Goal: Task Accomplishment & Management: Complete application form

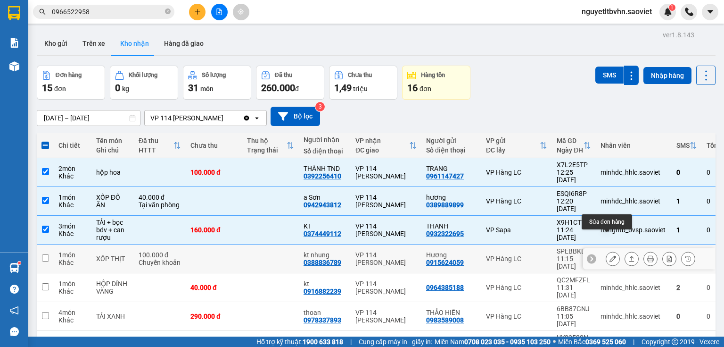
click at [610, 255] on icon at bounding box center [613, 258] width 7 height 7
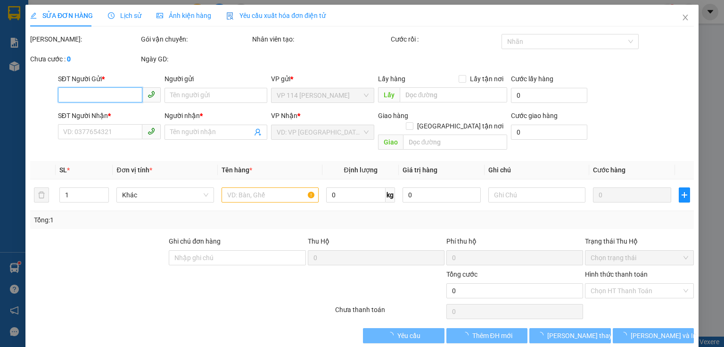
type input "0915624059"
type input "Hương"
type input "0388836789"
type input "kt nhung"
type input "100.000"
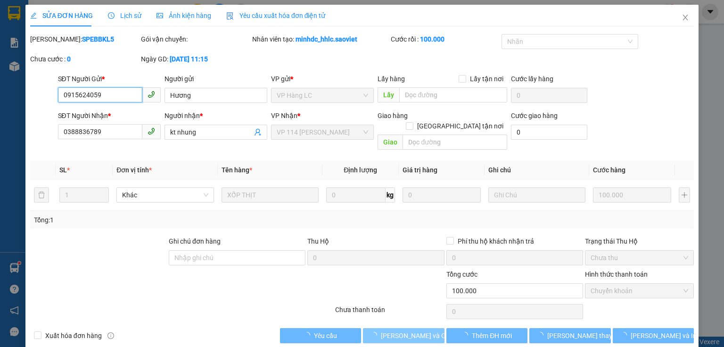
scroll to position [4, 0]
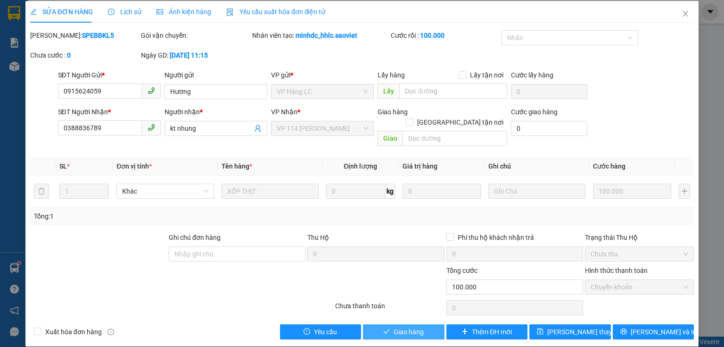
click at [383, 328] on icon "check" at bounding box center [386, 331] width 7 height 7
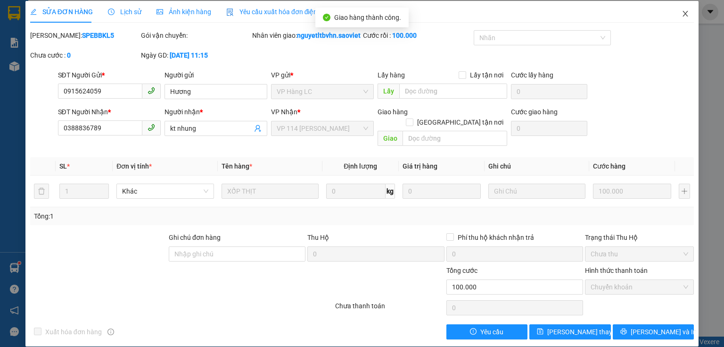
click at [683, 12] on icon "close" at bounding box center [685, 14] width 5 height 6
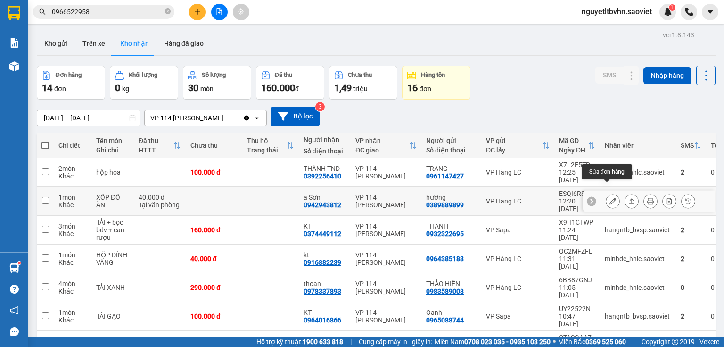
click at [606, 193] on button at bounding box center [612, 201] width 13 height 17
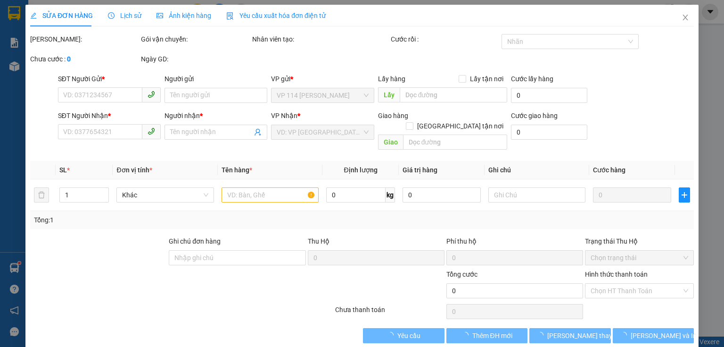
type input "0389889899"
type input "hương"
type input "0942943812"
type input "a Sơn"
type input "40.000"
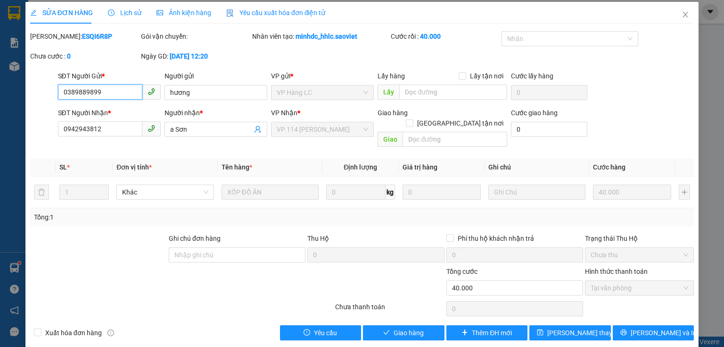
scroll to position [4, 0]
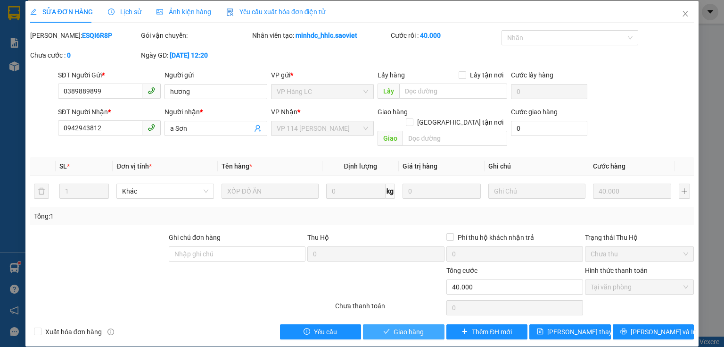
click at [401, 326] on span "Giao hàng" at bounding box center [409, 331] width 30 height 10
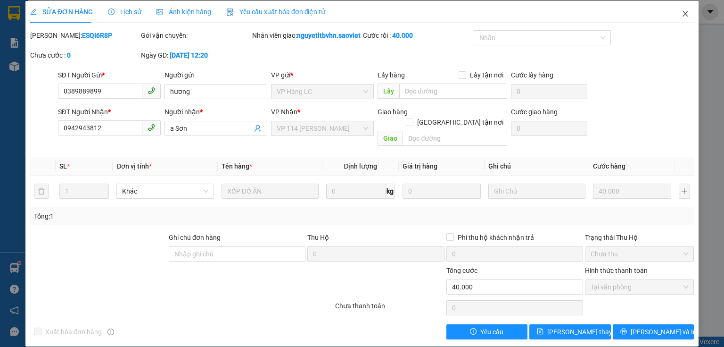
click at [682, 11] on icon "close" at bounding box center [686, 14] width 8 height 8
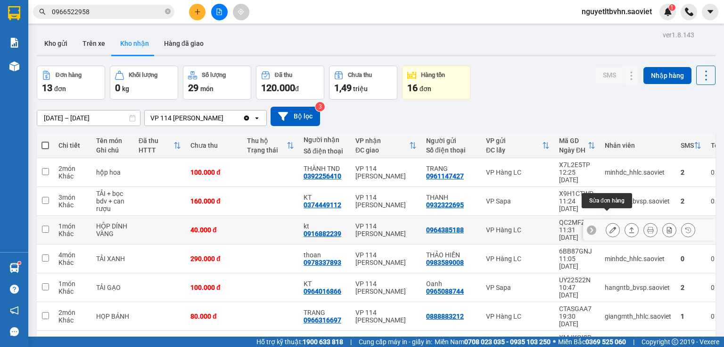
click at [610, 226] on icon at bounding box center [613, 229] width 7 height 7
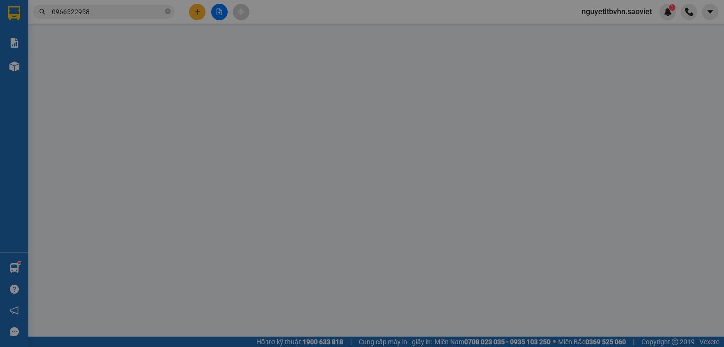
type input "0964385188"
type input "0916882239"
type input "kt"
type input "40.000"
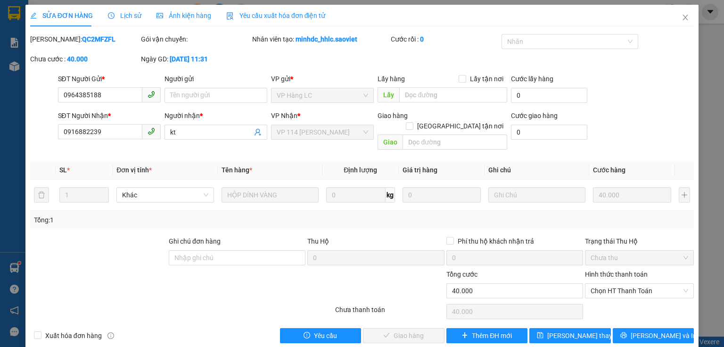
click at [132, 17] on span "Lịch sử" at bounding box center [124, 16] width 33 height 8
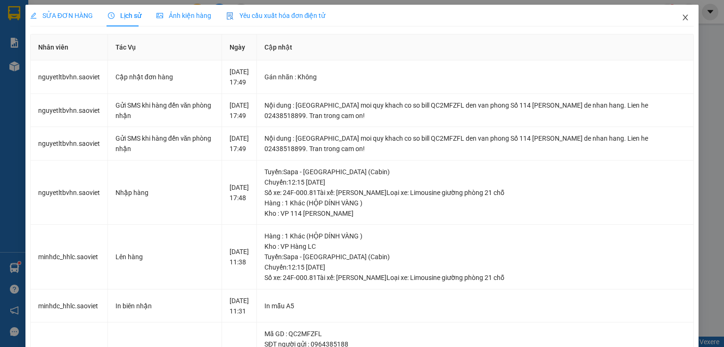
click at [682, 17] on icon "close" at bounding box center [686, 18] width 8 height 8
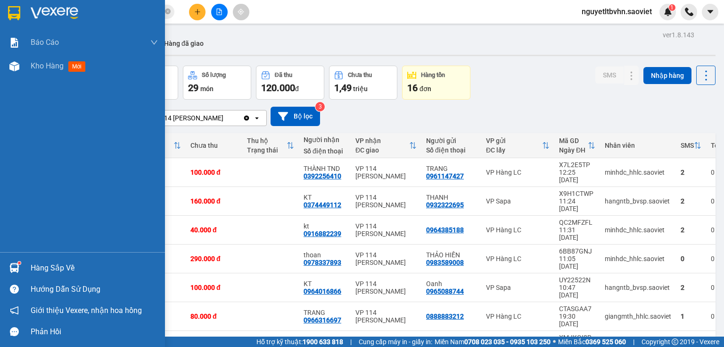
click at [19, 262] on sup at bounding box center [19, 262] width 3 height 3
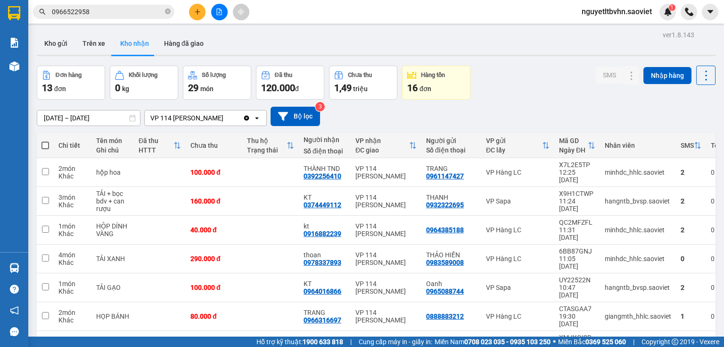
click at [198, 11] on section "Kết quả tìm kiếm ( 303 ) Bộ lọc Mã ĐH Trạng thái Món hàng Thu hộ Tổng cước Chưa…" at bounding box center [362, 173] width 724 height 347
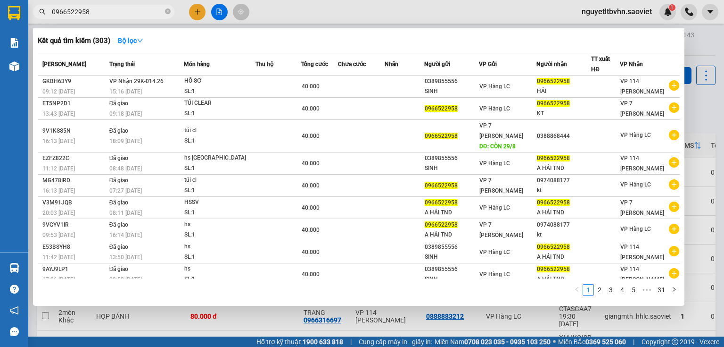
click at [121, 15] on input "0966522958" at bounding box center [107, 12] width 111 height 10
click at [105, 13] on input "0966522958" at bounding box center [107, 12] width 111 height 10
click at [704, 46] on div at bounding box center [362, 173] width 724 height 347
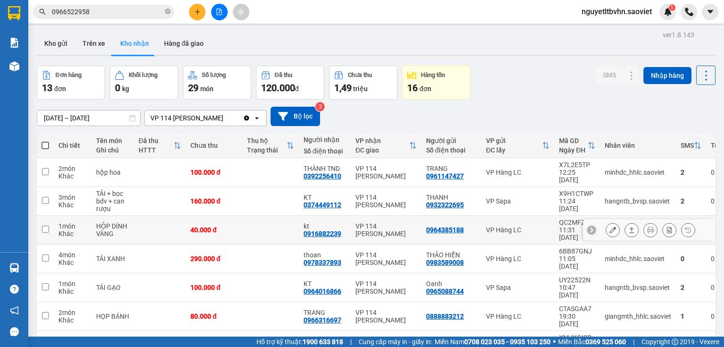
click at [43, 225] on input "checkbox" at bounding box center [45, 228] width 7 height 7
checkbox input "true"
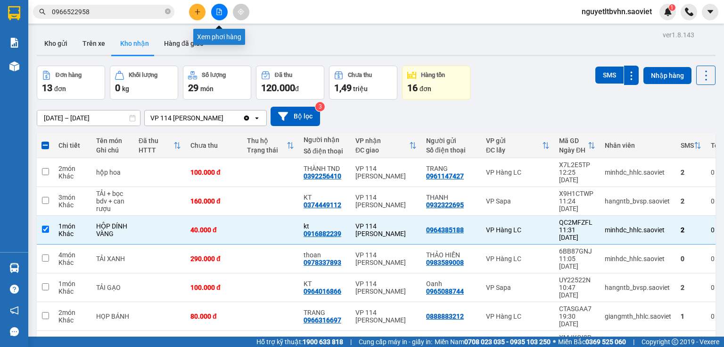
click at [220, 9] on icon "file-add" at bounding box center [219, 11] width 5 height 7
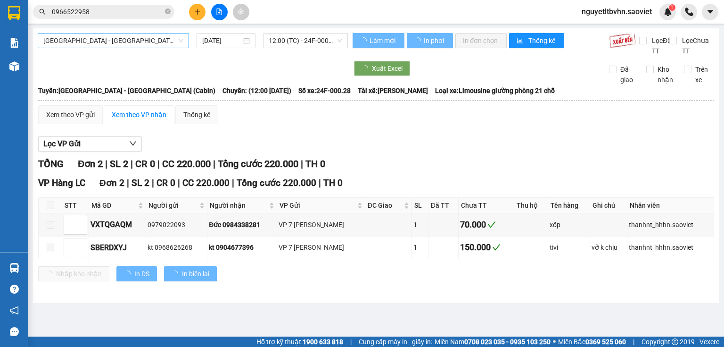
click at [113, 39] on span "[GEOGRAPHIC_DATA] - [GEOGRAPHIC_DATA] (Cabin)" at bounding box center [113, 40] width 140 height 14
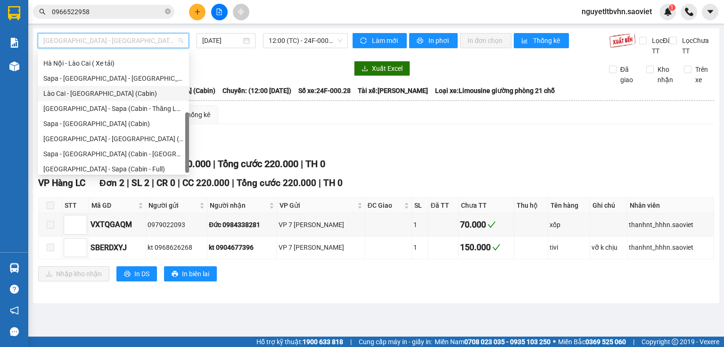
scroll to position [75, 0]
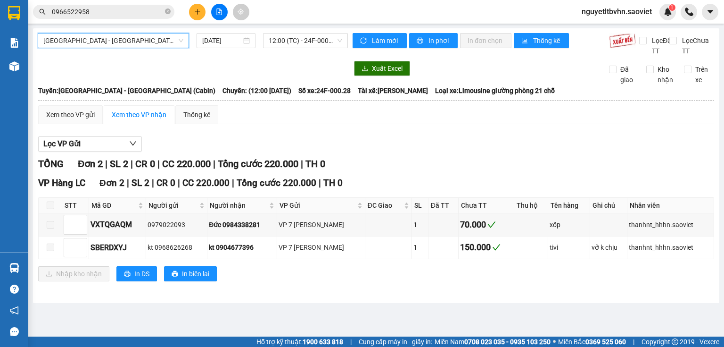
click at [134, 36] on span "[GEOGRAPHIC_DATA] - [GEOGRAPHIC_DATA] (Cabin)" at bounding box center [113, 40] width 140 height 14
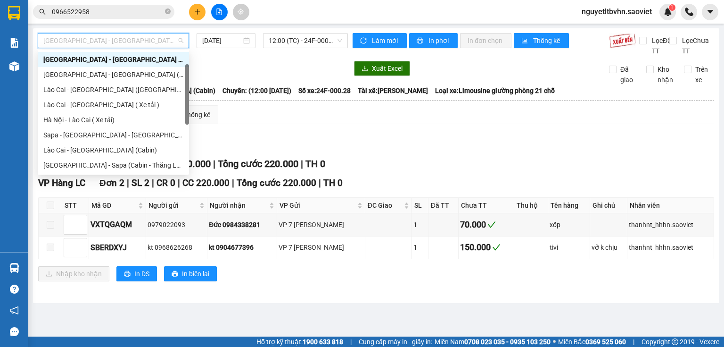
click at [140, 43] on span "[GEOGRAPHIC_DATA] - [GEOGRAPHIC_DATA] (Cabin)" at bounding box center [113, 40] width 140 height 14
click at [120, 60] on div "[GEOGRAPHIC_DATA] - [GEOGRAPHIC_DATA] (Cabin)" at bounding box center [113, 59] width 140 height 10
click at [167, 42] on span "[GEOGRAPHIC_DATA] - [GEOGRAPHIC_DATA] (Cabin)" at bounding box center [113, 40] width 140 height 14
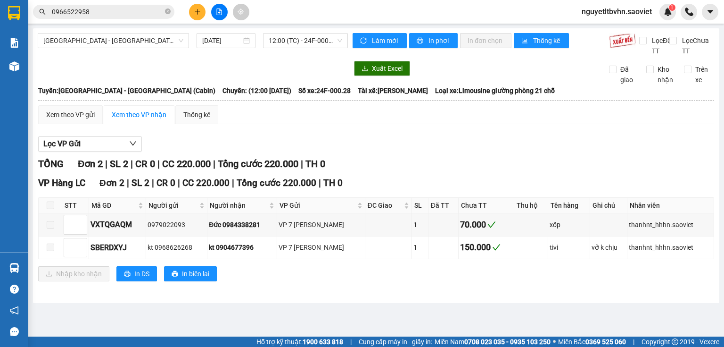
click at [288, 76] on div at bounding box center [193, 68] width 310 height 15
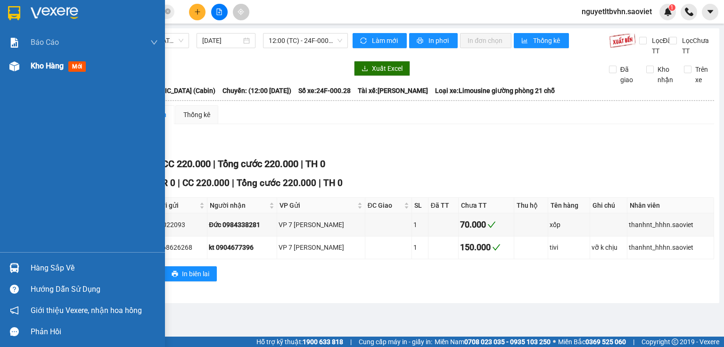
click at [17, 66] on img at bounding box center [14, 66] width 10 height 10
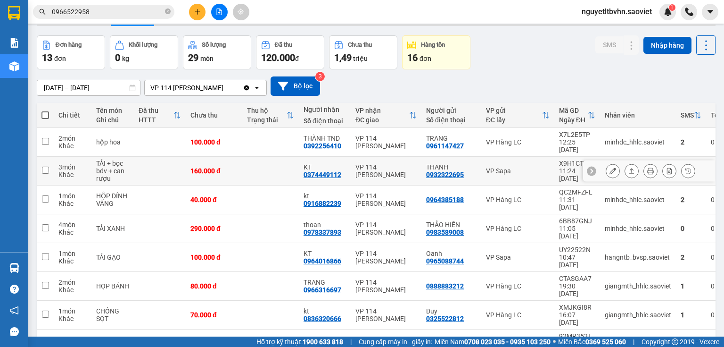
scroll to position [75, 0]
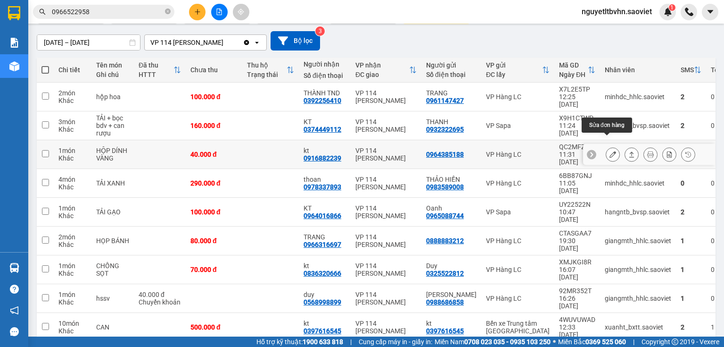
click at [606, 146] on button at bounding box center [612, 154] width 13 height 17
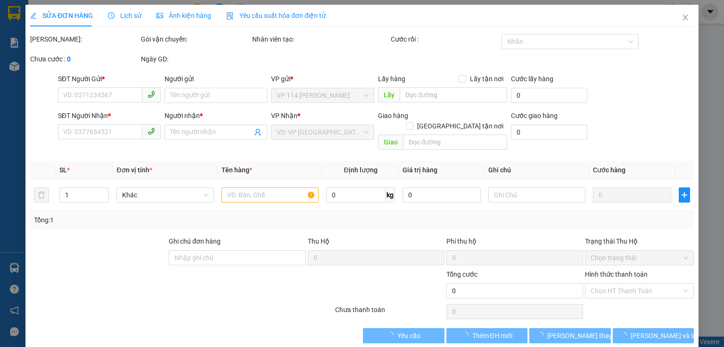
type input "0964385188"
type input "0916882239"
type input "kt"
type input "40.000"
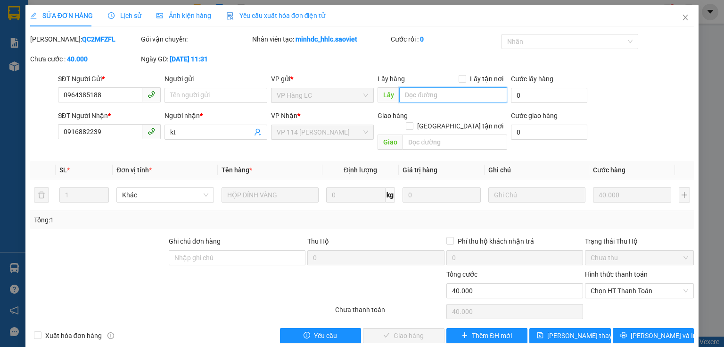
click at [434, 91] on input "text" at bounding box center [453, 94] width 108 height 15
type input "chưa có hàng tại vp"
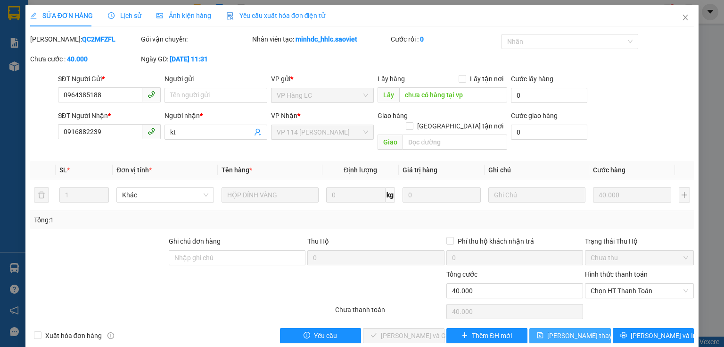
click at [558, 330] on span "[PERSON_NAME] thay đổi" at bounding box center [584, 335] width 75 height 10
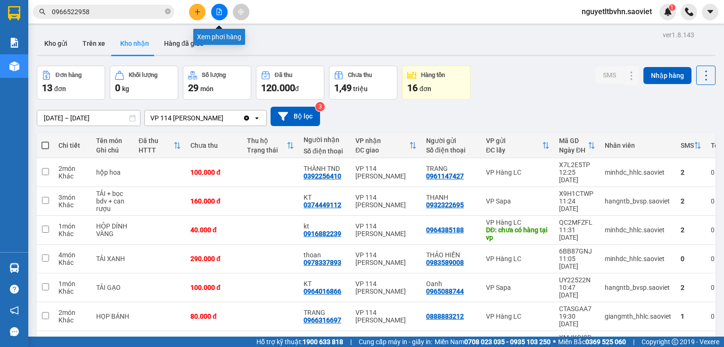
click at [223, 13] on button at bounding box center [219, 12] width 17 height 17
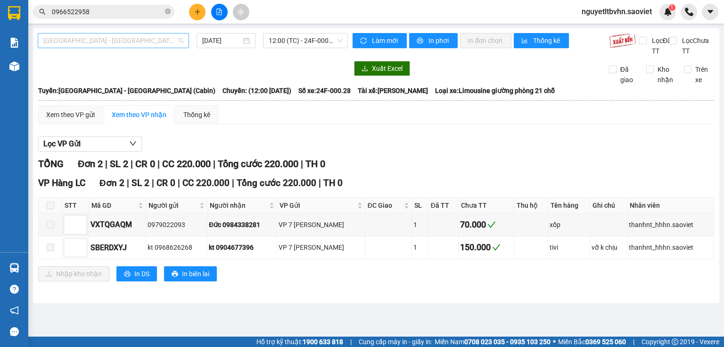
click at [131, 36] on span "[GEOGRAPHIC_DATA] - [GEOGRAPHIC_DATA] (Cabin)" at bounding box center [113, 40] width 140 height 14
click at [131, 41] on span "[GEOGRAPHIC_DATA] - [GEOGRAPHIC_DATA] (Cabin)" at bounding box center [113, 40] width 140 height 14
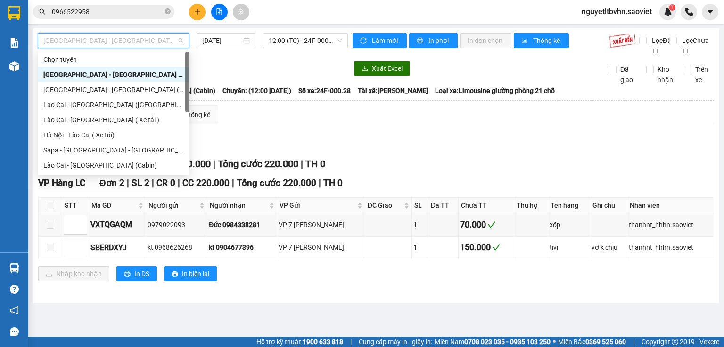
click at [131, 41] on span "[GEOGRAPHIC_DATA] - [GEOGRAPHIC_DATA] (Cabin)" at bounding box center [113, 40] width 140 height 14
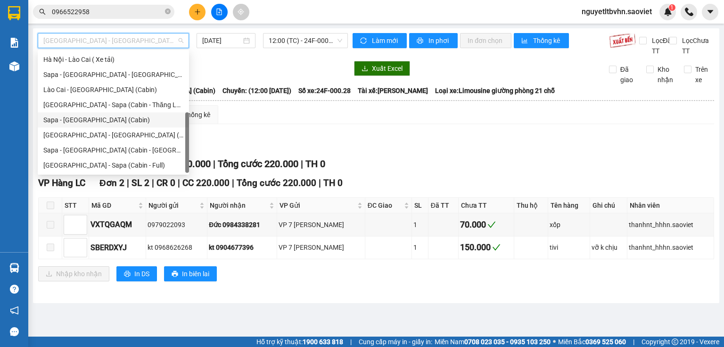
click at [91, 119] on div "Sapa - [GEOGRAPHIC_DATA] (Cabin)" at bounding box center [113, 120] width 140 height 10
type input "[DATE]"
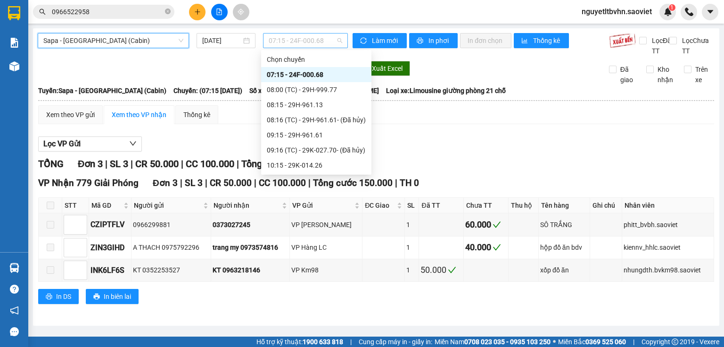
click at [317, 41] on span "07:15 - 24F-000.68" at bounding box center [306, 40] width 74 height 14
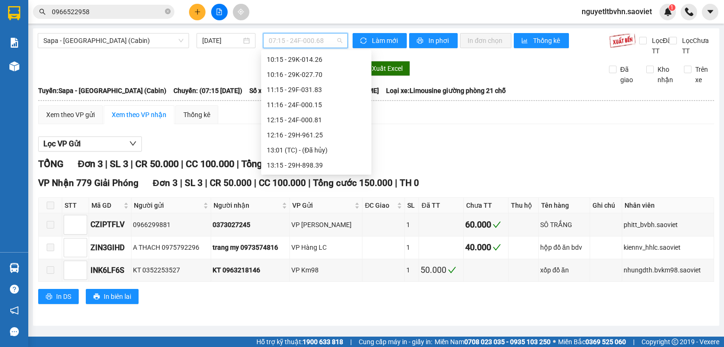
scroll to position [113, 0]
click at [315, 114] on div "12:15 - 24F-000.81" at bounding box center [316, 112] width 99 height 10
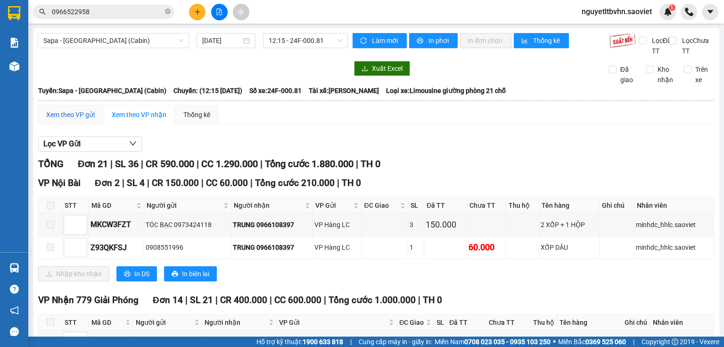
click at [74, 120] on div "Xem theo VP gửi" at bounding box center [70, 114] width 49 height 10
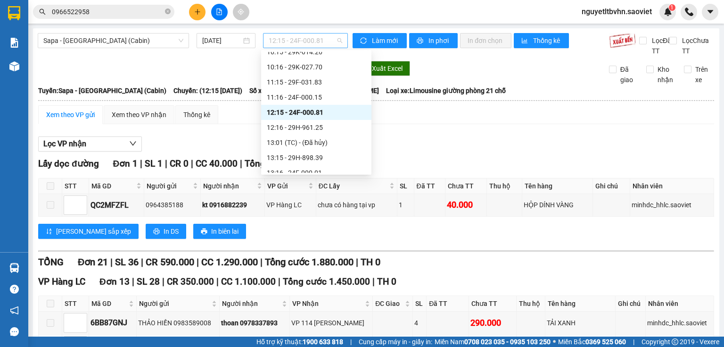
click at [326, 44] on span "12:15 - 24F-000.81" at bounding box center [306, 40] width 74 height 14
click at [319, 81] on div "11:15 - 29F-031.83" at bounding box center [316, 82] width 99 height 10
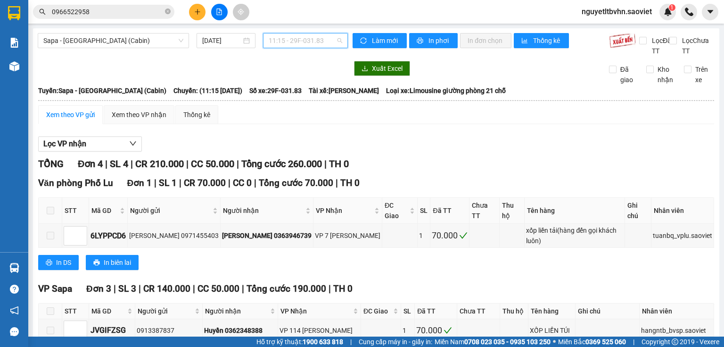
click at [321, 40] on span "11:15 - 29F-031.83" at bounding box center [306, 40] width 74 height 14
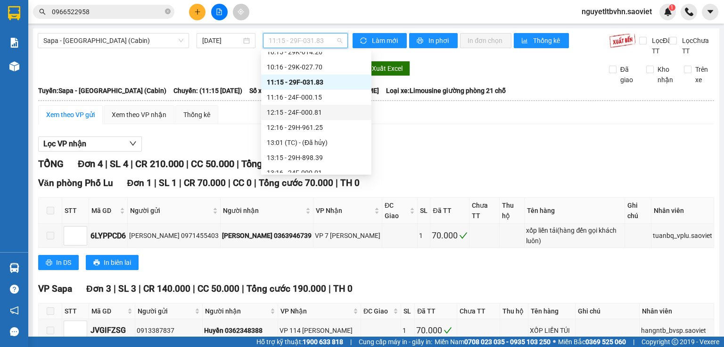
click at [316, 115] on div "12:15 - 24F-000.81" at bounding box center [316, 112] width 99 height 10
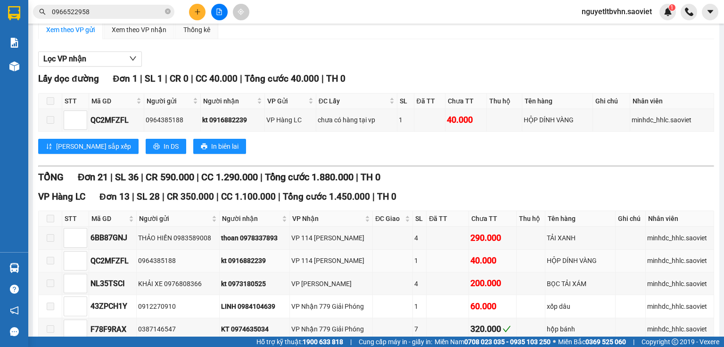
scroll to position [84, 0]
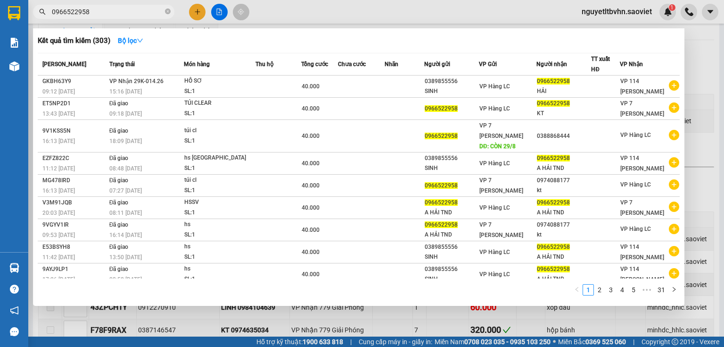
click at [95, 8] on input "0966522958" at bounding box center [107, 12] width 111 height 10
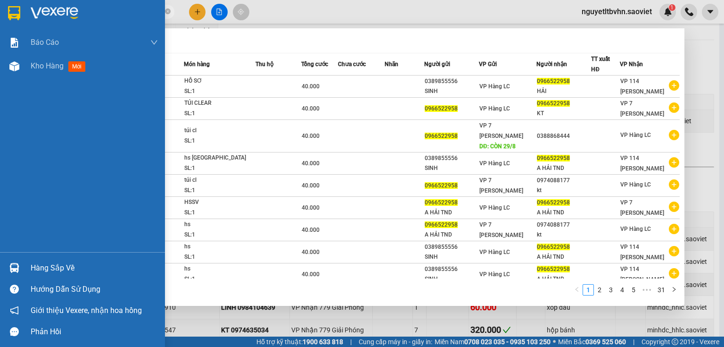
drag, startPoint x: 95, startPoint y: 8, endPoint x: 0, endPoint y: 16, distance: 95.6
click at [0, 16] on section "Kết quả tìm kiếm ( 303 ) Bộ lọc Mã ĐH Trạng thái Món hàng Thu hộ Tổng cước Chưa…" at bounding box center [362, 173] width 724 height 347
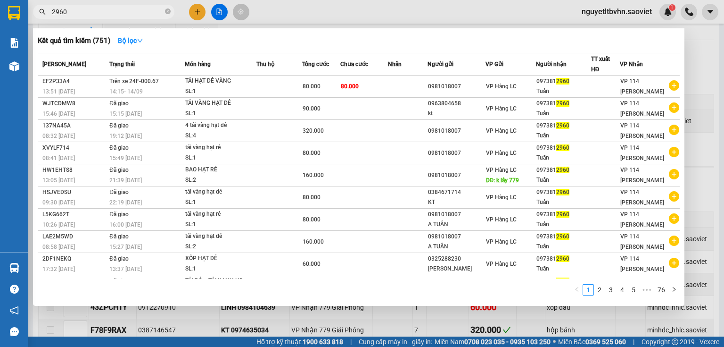
type input "2960"
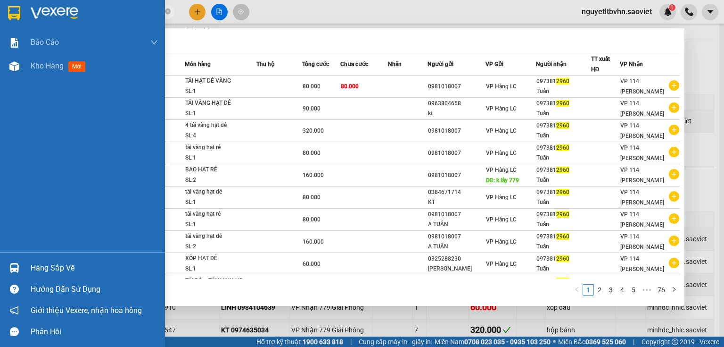
click at [58, 264] on div "Hàng sắp về" at bounding box center [94, 268] width 127 height 14
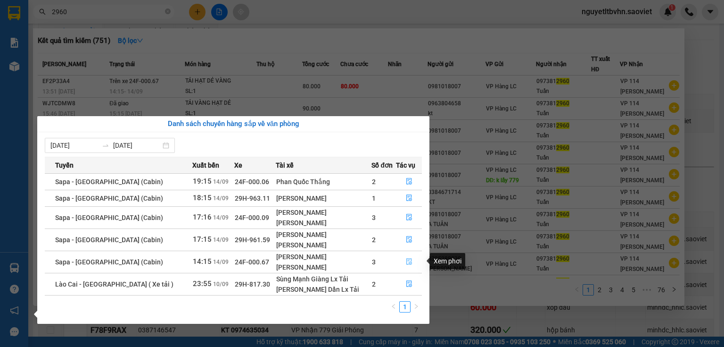
click at [406, 263] on icon "file-done" at bounding box center [409, 261] width 7 height 7
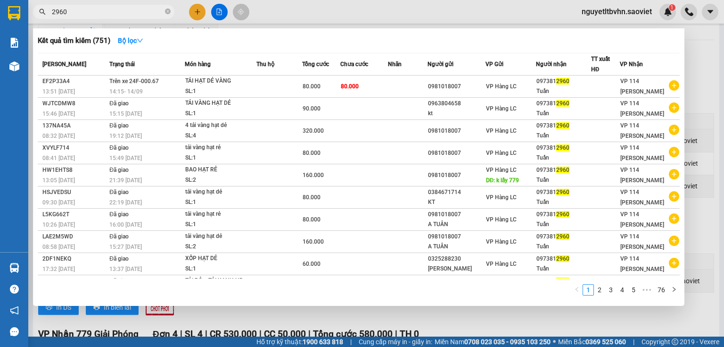
click at [707, 54] on div at bounding box center [362, 173] width 724 height 347
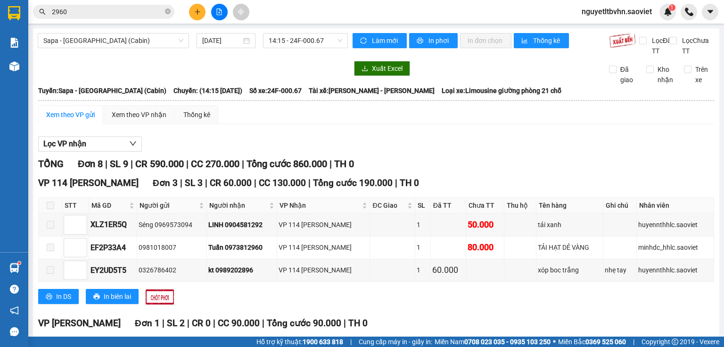
click at [47, 209] on span at bounding box center [51, 205] width 8 height 8
click at [49, 209] on span at bounding box center [51, 205] width 8 height 8
click at [55, 213] on th at bounding box center [51, 206] width 24 height 16
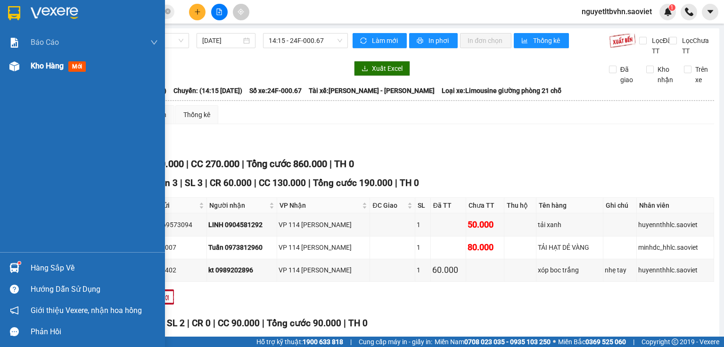
click at [24, 60] on div "Kho hàng mới" at bounding box center [82, 66] width 165 height 24
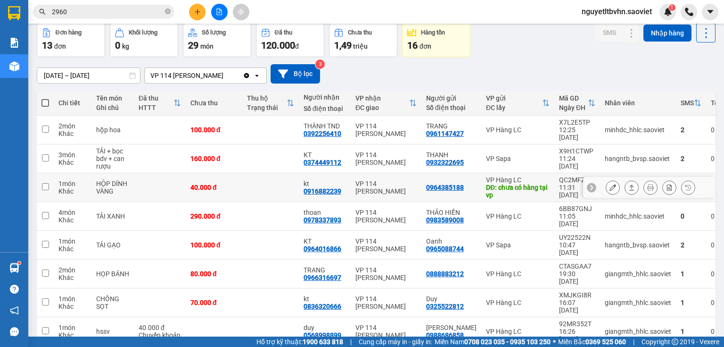
scroll to position [97, 0]
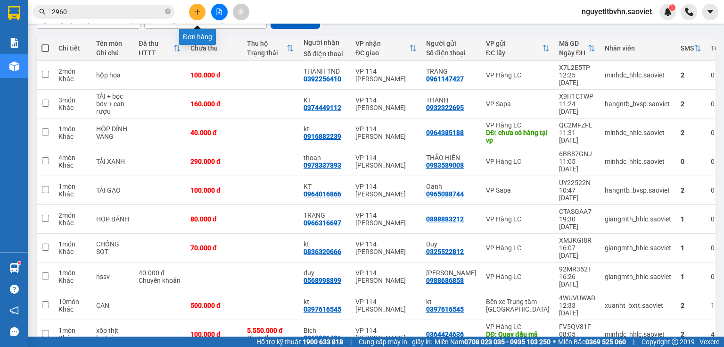
click at [196, 14] on icon "plus" at bounding box center [197, 11] width 7 height 7
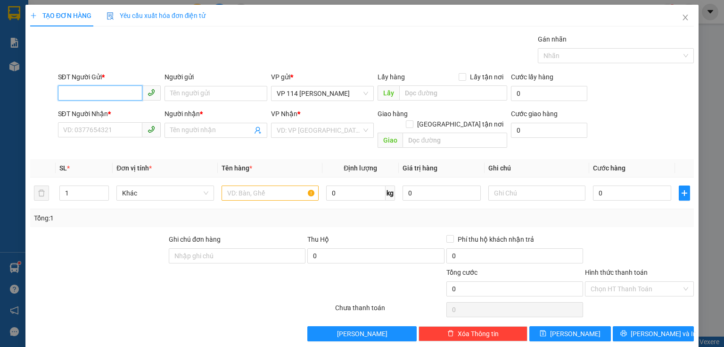
click at [99, 89] on input "SĐT Người Gửi *" at bounding box center [100, 92] width 84 height 15
click at [88, 113] on div "0836320666 - kt" at bounding box center [108, 112] width 91 height 10
type input "0836320666"
type input "kt"
type input "0325522812"
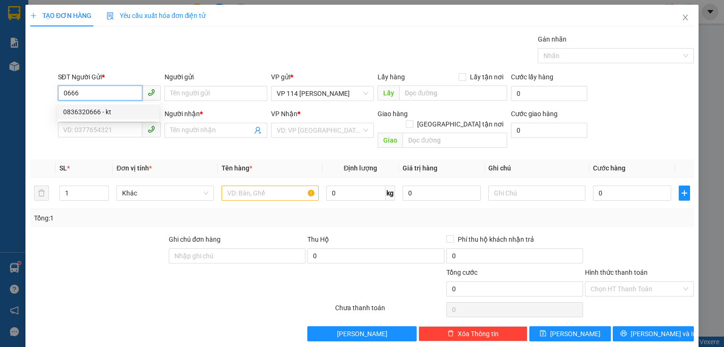
type input "Duy"
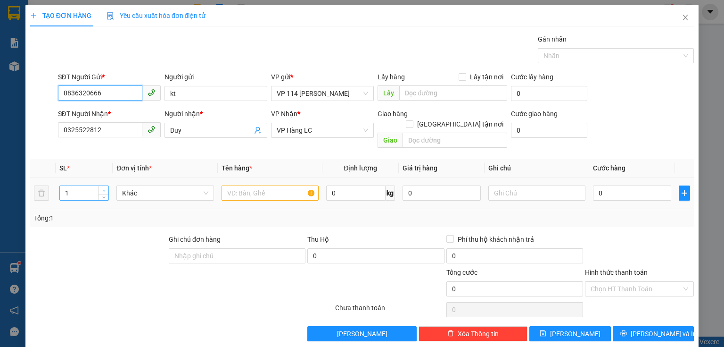
type input "0836320666"
click at [105, 189] on icon "up" at bounding box center [103, 190] width 3 height 3
type input "3"
click at [105, 189] on icon "up" at bounding box center [103, 190] width 3 height 3
click at [235, 185] on input "text" at bounding box center [270, 192] width 97 height 15
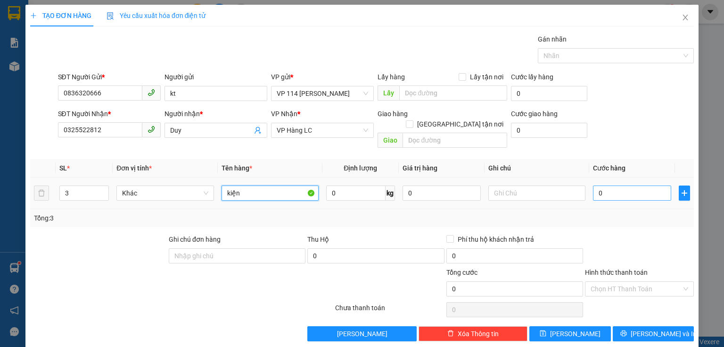
type input "kiện"
click at [619, 185] on input "0" at bounding box center [632, 192] width 78 height 15
type input "1"
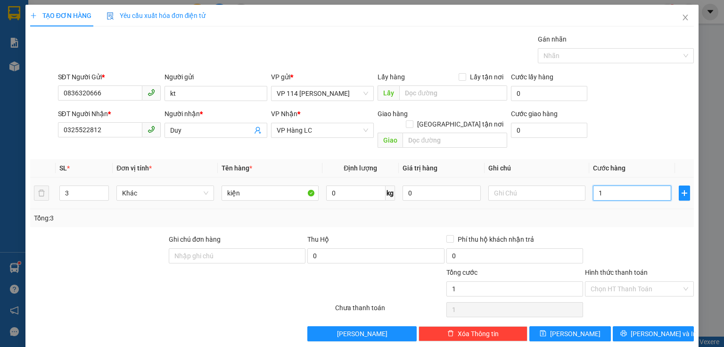
type input "12"
type input "120"
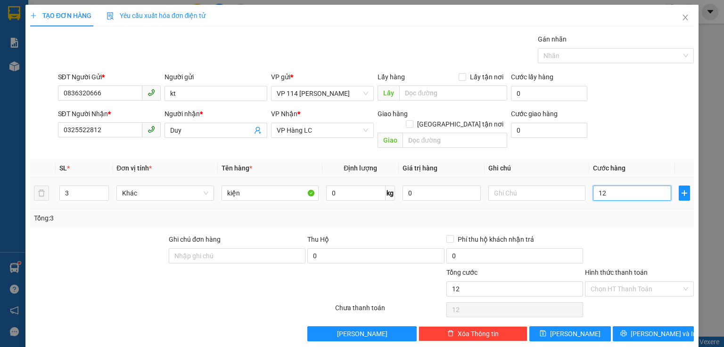
type input "120"
type input "120.000"
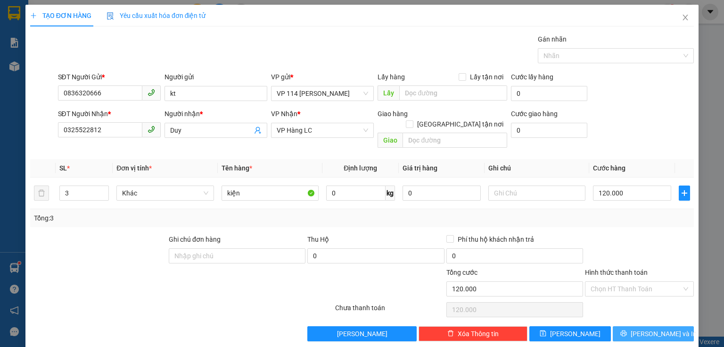
click at [659, 328] on span "[PERSON_NAME] và In" at bounding box center [664, 333] width 66 height 10
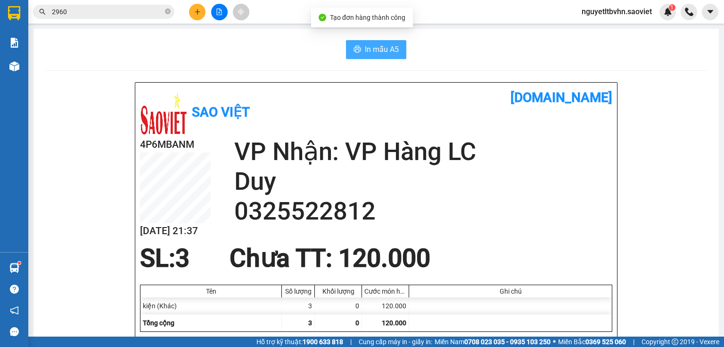
click at [383, 42] on button "In mẫu A5" at bounding box center [376, 49] width 60 height 19
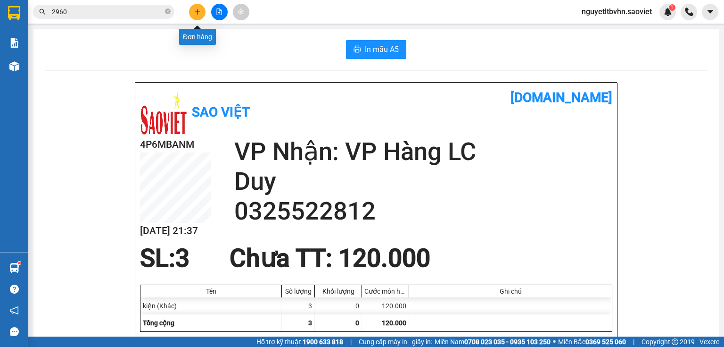
click at [199, 12] on icon "plus" at bounding box center [197, 11] width 7 height 7
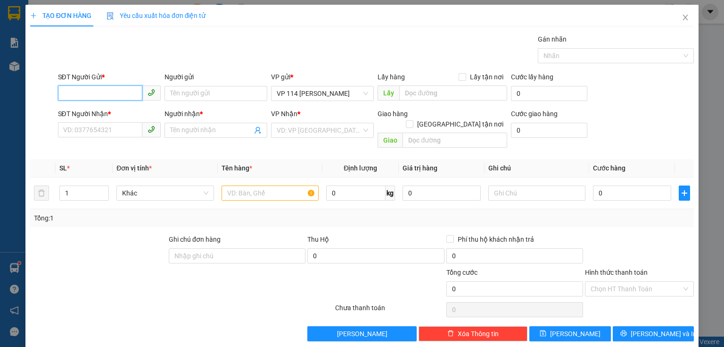
click at [66, 92] on input "SĐT Người Gửi *" at bounding box center [100, 92] width 84 height 15
click at [87, 111] on div "0339432567 - Bình" at bounding box center [108, 112] width 91 height 10
type input "0339432567"
type input "Bình"
type input "0374799290"
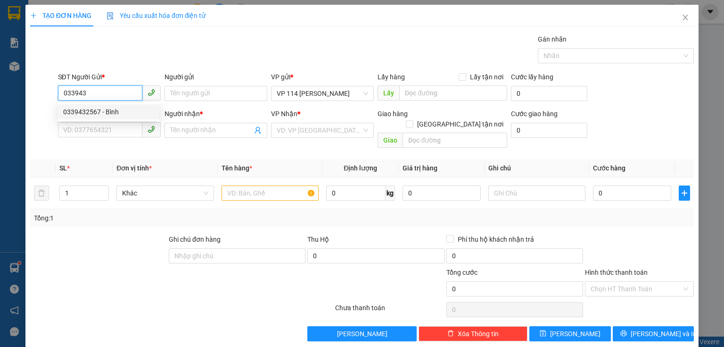
type input "Hải anh"
type input "0339432567"
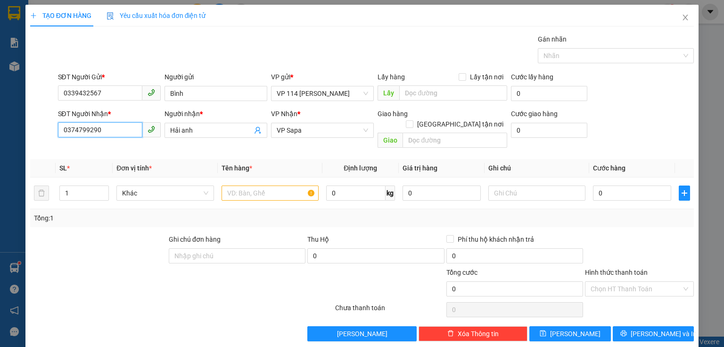
drag, startPoint x: 115, startPoint y: 127, endPoint x: 30, endPoint y: 127, distance: 85.3
click at [30, 127] on div "SĐT Người Nhận * 0374799290 Người nhận * Hải anh VP Nhận * VP Sapa Giao hàng Gi…" at bounding box center [362, 129] width 666 height 43
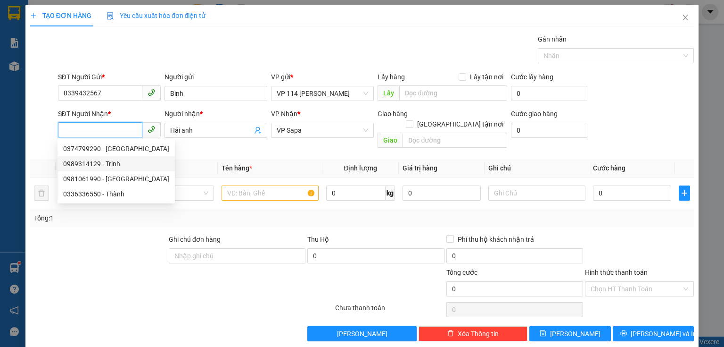
click at [92, 163] on div "0989314129 - Trịnh" at bounding box center [116, 163] width 106 height 10
type input "0989314129"
type input "Trịnh"
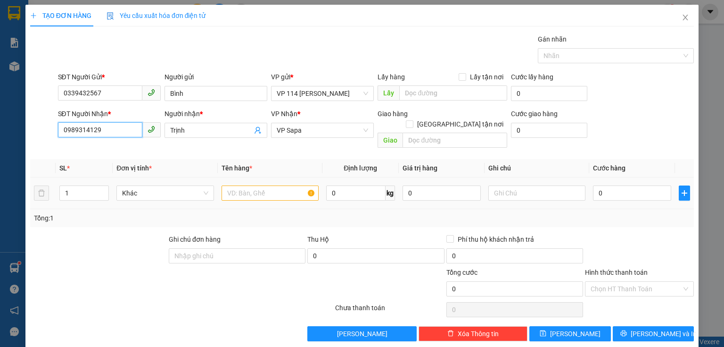
type input "0989314129"
click at [271, 185] on input "text" at bounding box center [270, 192] width 97 height 15
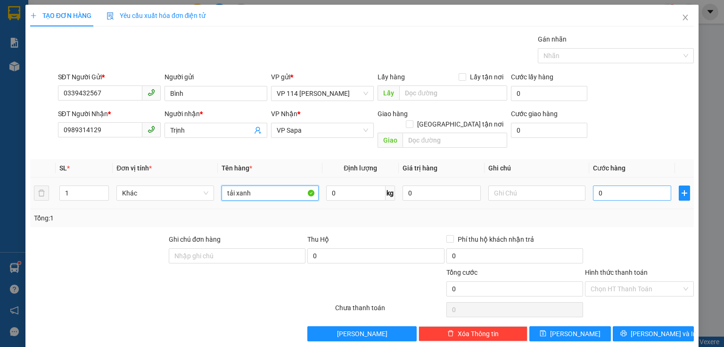
type input "tải xanh"
click at [613, 185] on input "0" at bounding box center [632, 192] width 78 height 15
type input "8"
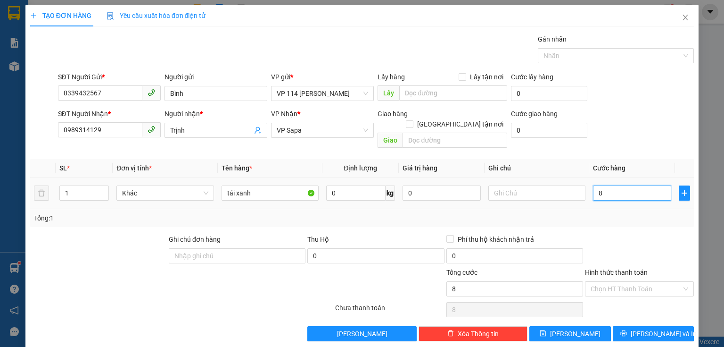
type input "80"
type input "80.000"
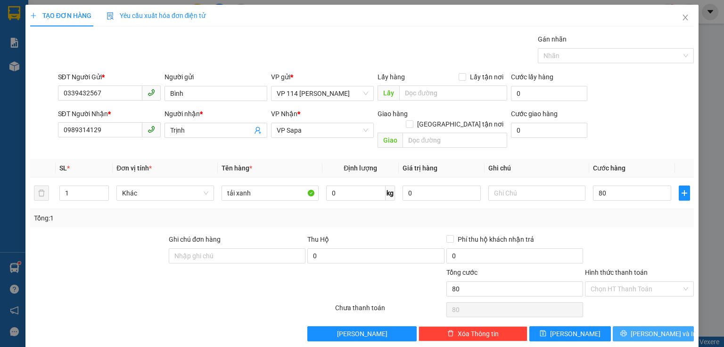
type input "80.000"
click at [640, 328] on span "[PERSON_NAME] và In" at bounding box center [664, 333] width 66 height 10
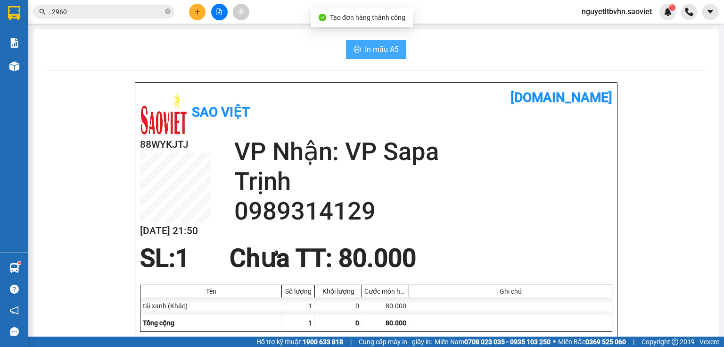
click at [365, 47] on span "In mẫu A5" at bounding box center [382, 49] width 34 height 12
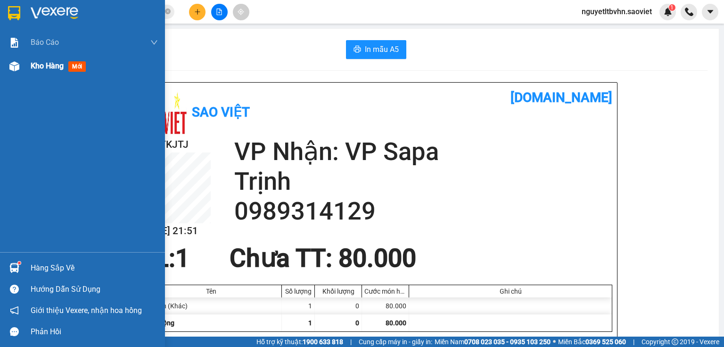
click at [39, 64] on span "Kho hàng" at bounding box center [47, 65] width 33 height 9
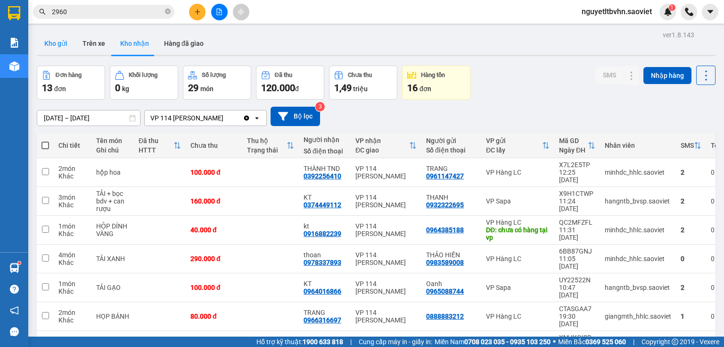
click at [48, 45] on button "Kho gửi" at bounding box center [56, 43] width 38 height 23
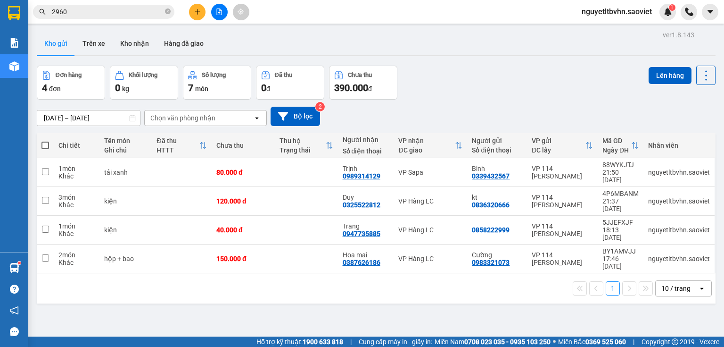
click at [43, 143] on span at bounding box center [45, 145] width 8 height 8
click at [45, 141] on input "checkbox" at bounding box center [45, 141] width 0 height 0
checkbox input "true"
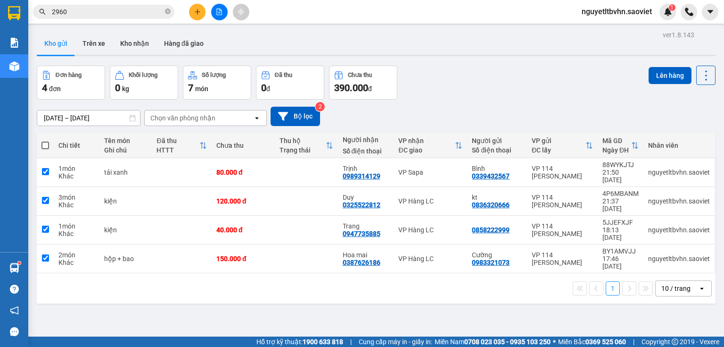
checkbox input "true"
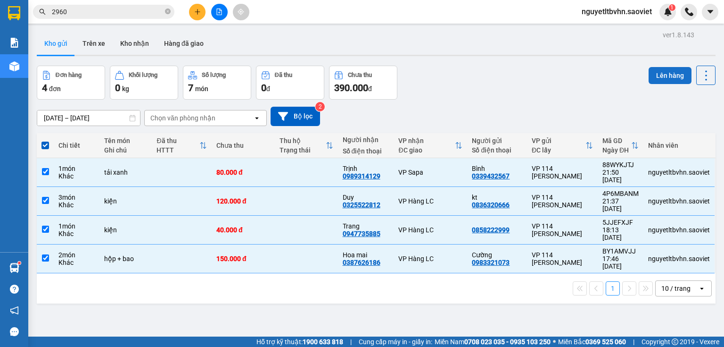
click at [662, 74] on button "Lên hàng" at bounding box center [670, 75] width 43 height 17
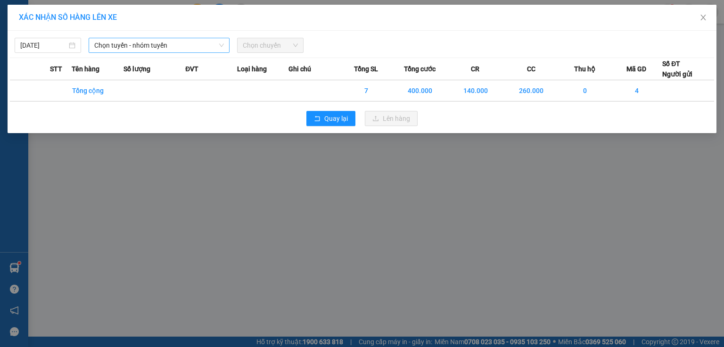
click at [181, 45] on span "Chọn tuyến - nhóm tuyến" at bounding box center [159, 45] width 130 height 14
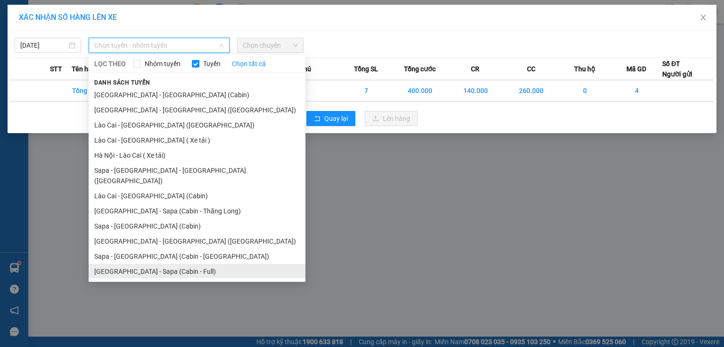
click at [160, 264] on li "[GEOGRAPHIC_DATA] - Sapa (Cabin - Full)" at bounding box center [197, 271] width 217 height 15
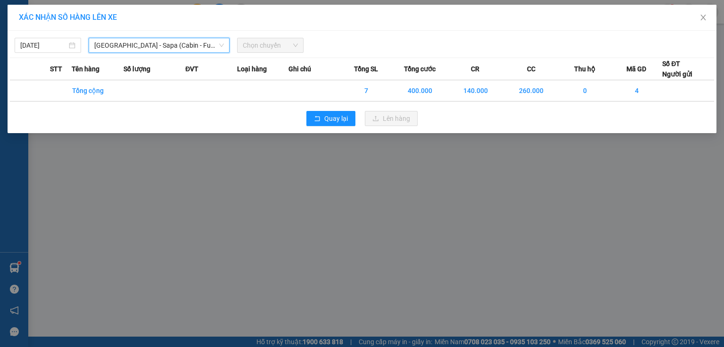
click at [278, 45] on span "Chọn chuyến" at bounding box center [270, 45] width 55 height 14
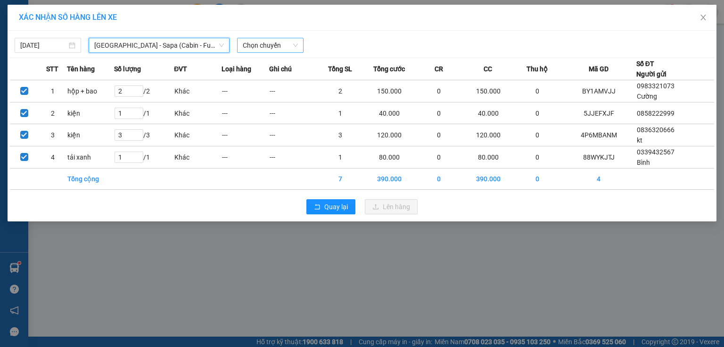
click at [278, 45] on span "Chọn chuyến" at bounding box center [270, 45] width 55 height 14
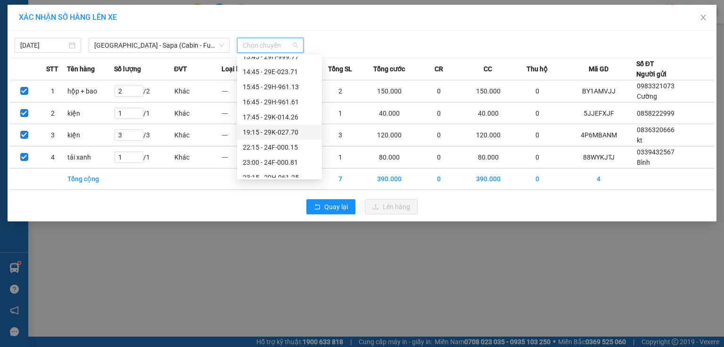
scroll to position [136, 0]
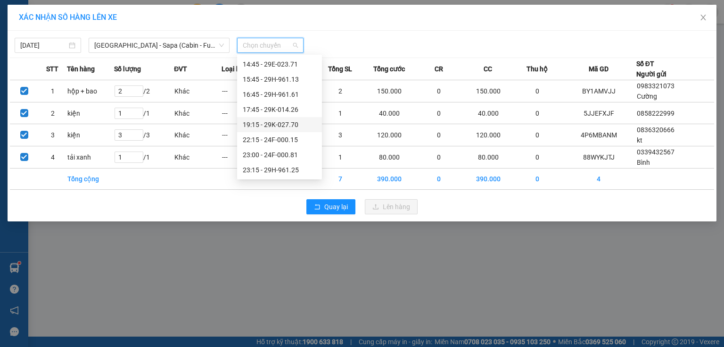
click at [282, 140] on div "22:15 - 24F-000.15" at bounding box center [280, 139] width 74 height 10
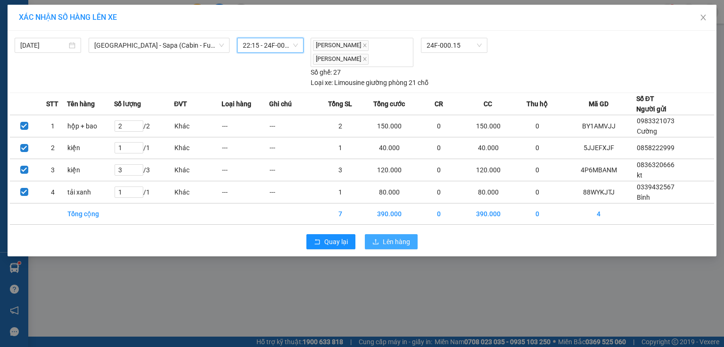
click at [404, 240] on span "Lên hàng" at bounding box center [396, 241] width 27 height 10
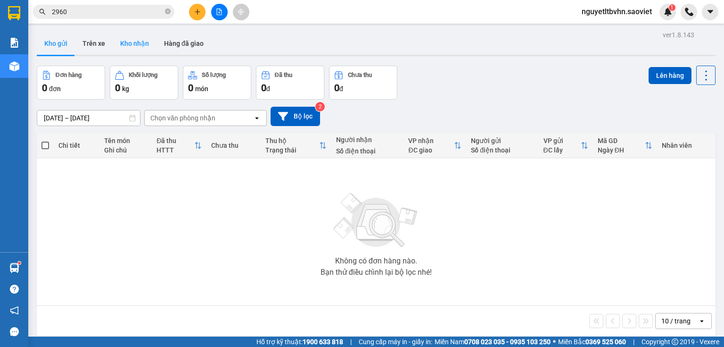
click at [134, 40] on button "Kho nhận" at bounding box center [135, 43] width 44 height 23
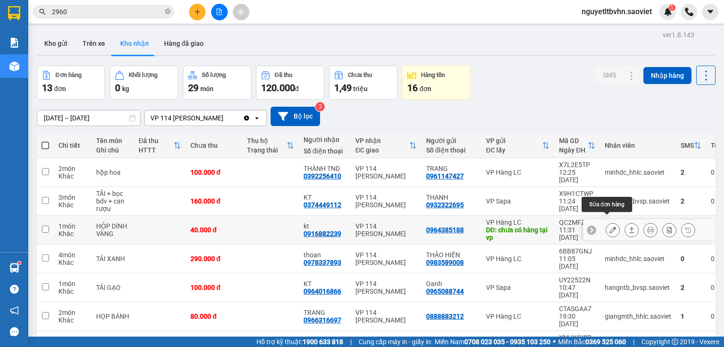
click at [610, 226] on icon at bounding box center [613, 229] width 7 height 7
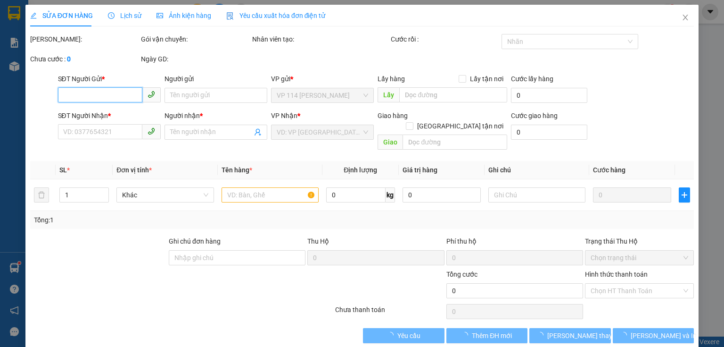
type input "0964385188"
type input "chưa có hàng tại vp"
type input "0916882239"
type input "kt"
type input "40.000"
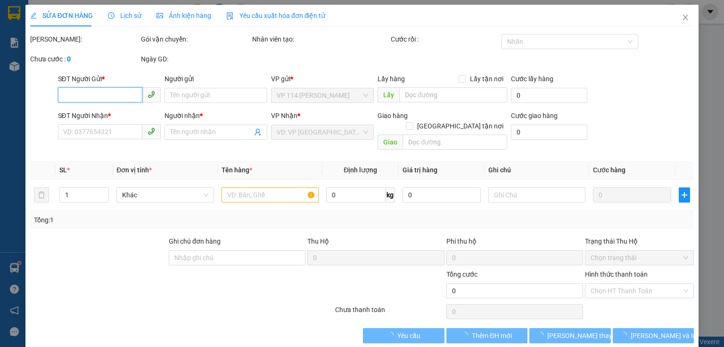
type input "40.000"
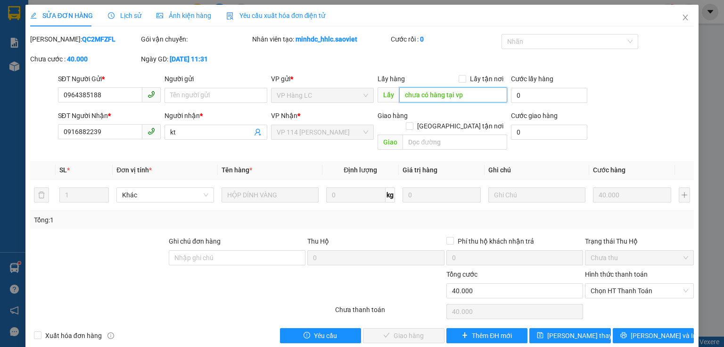
click at [478, 94] on input "chưa có hàng tại vp" at bounding box center [453, 94] width 108 height 15
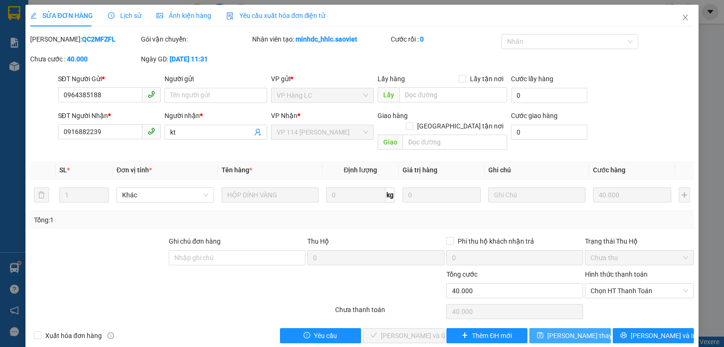
click at [554, 330] on span "[PERSON_NAME] thay đổi" at bounding box center [584, 335] width 75 height 10
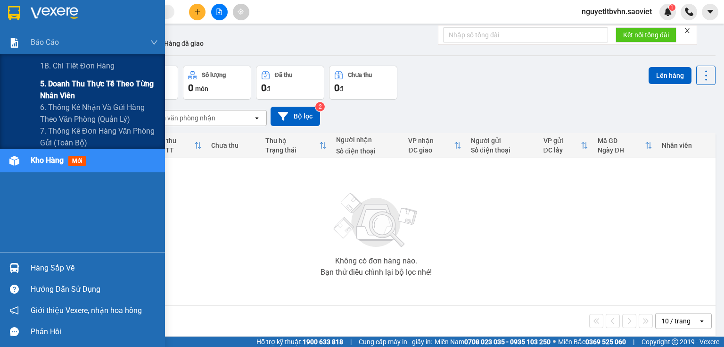
click at [69, 91] on span "5. Doanh thu thực tế theo từng nhân viên" at bounding box center [99, 90] width 118 height 24
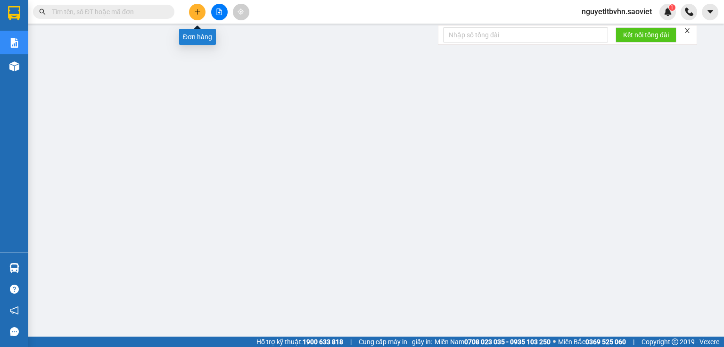
click at [191, 13] on button at bounding box center [197, 12] width 17 height 17
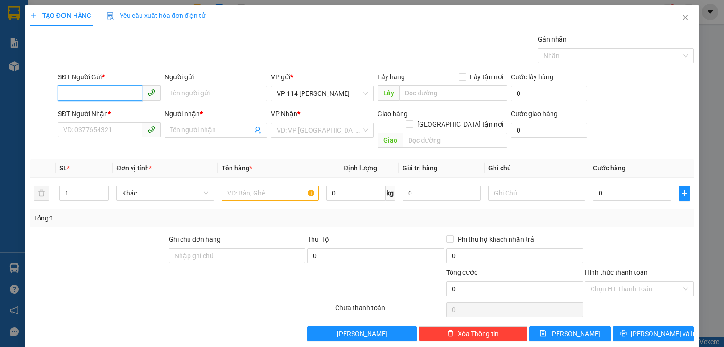
click at [109, 94] on input "SĐT Người Gửi *" at bounding box center [100, 92] width 84 height 15
click at [88, 116] on div "0913239019 - kt" at bounding box center [108, 112] width 91 height 10
type input "0913239019"
type input "kt"
type input "0973763053"
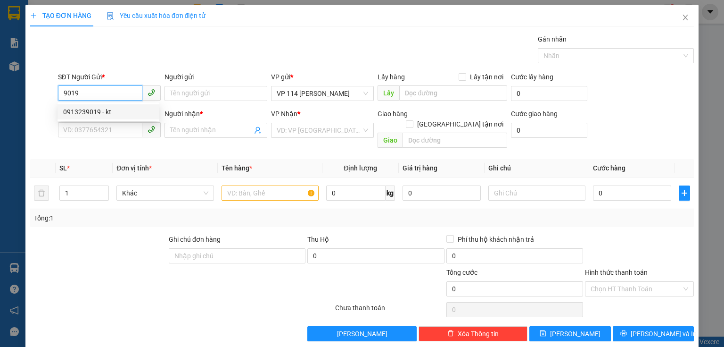
type input "C TUYẾT"
type input "0913239019"
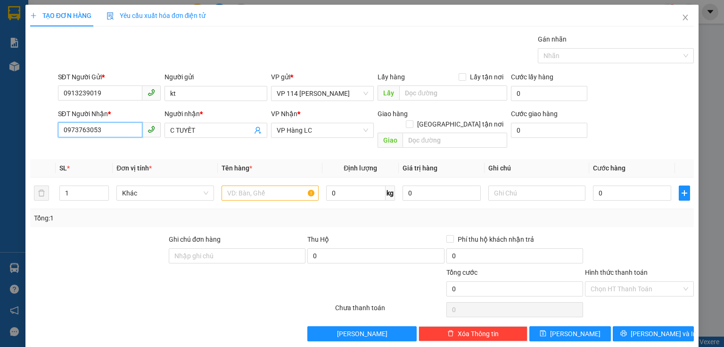
drag, startPoint x: 116, startPoint y: 132, endPoint x: 41, endPoint y: 132, distance: 75.9
click at [41, 132] on div "SĐT Người Nhận * 0973763053 Người nhận * C TUYẾT VP Nhận * VP Hàng LC Giao hàng…" at bounding box center [362, 129] width 666 height 43
click at [83, 166] on div "0974068751 -" at bounding box center [108, 163] width 91 height 10
type input "0974068751"
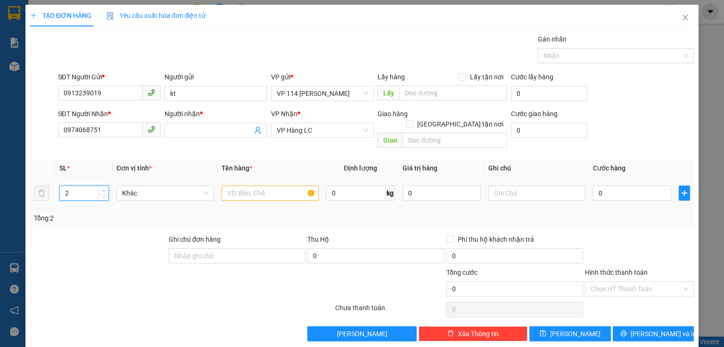
click at [103, 188] on span "up" at bounding box center [104, 191] width 6 height 6
type input "4"
click at [103, 188] on span "up" at bounding box center [104, 191] width 6 height 6
click at [250, 185] on input "text" at bounding box center [270, 192] width 97 height 15
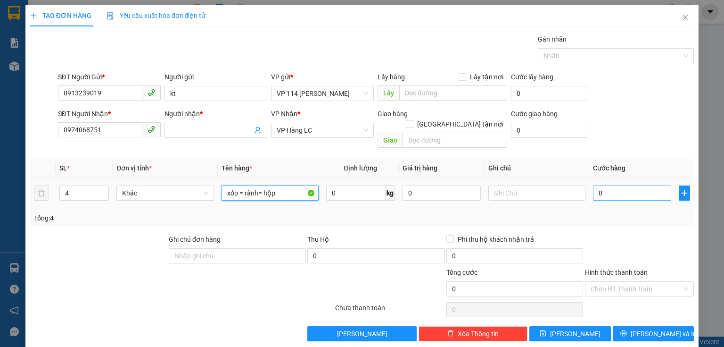
type input "xốp = rành= hộp"
click at [627, 185] on input "0" at bounding box center [632, 192] width 78 height 15
type input "1"
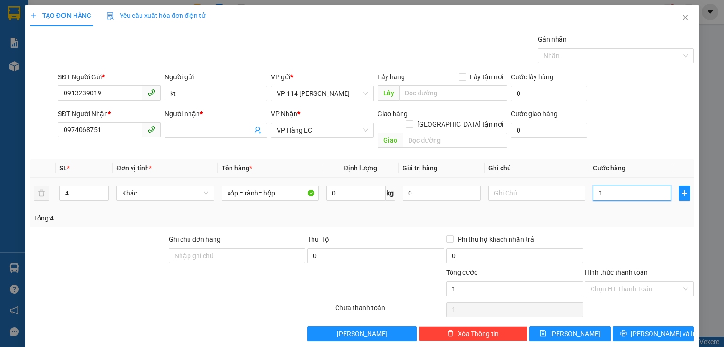
type input "12"
type input "120"
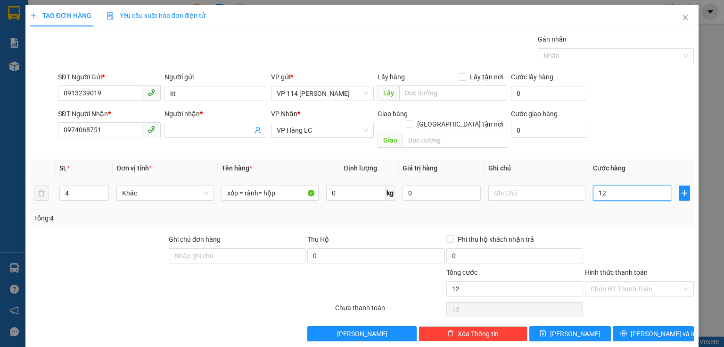
type input "120"
type input "120.000"
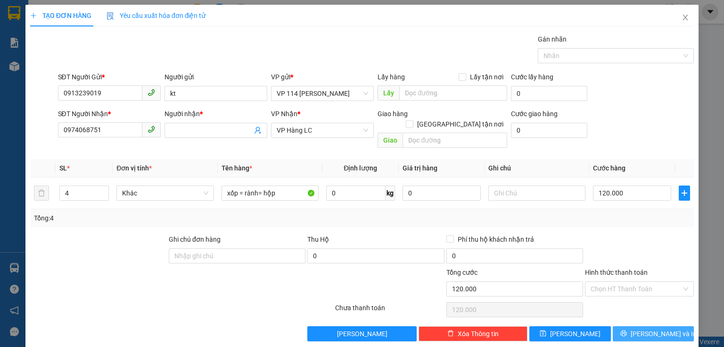
click at [649, 328] on span "[PERSON_NAME] và In" at bounding box center [664, 333] width 66 height 10
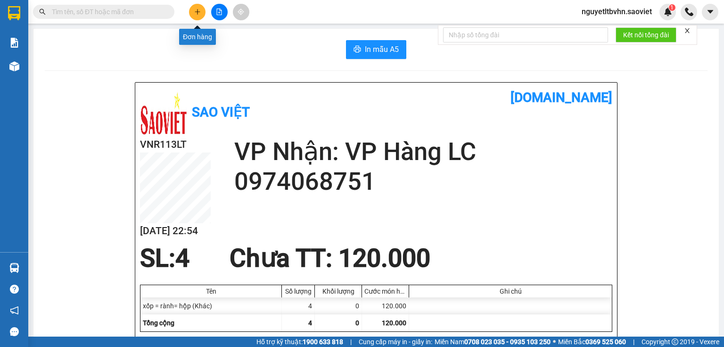
click at [198, 6] on button at bounding box center [197, 12] width 17 height 17
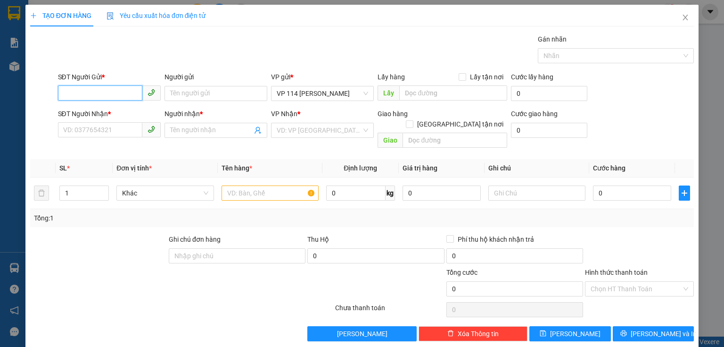
click at [113, 95] on input "SĐT Người Gửi *" at bounding box center [100, 92] width 84 height 15
click at [79, 112] on div "0836320666 - kt" at bounding box center [108, 112] width 91 height 10
type input "0836320666"
type input "kt"
type input "0325522812"
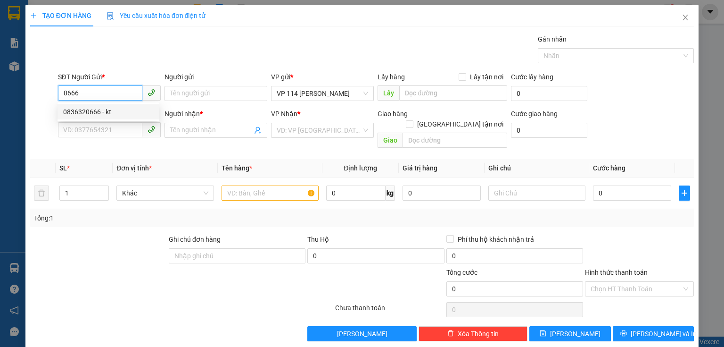
type input "Duy"
type input "0836320666"
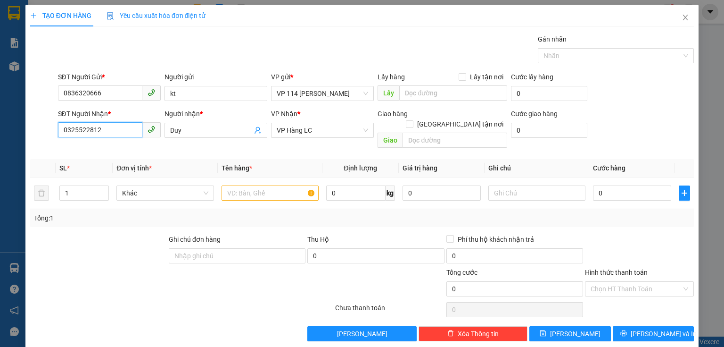
drag, startPoint x: 112, startPoint y: 132, endPoint x: 42, endPoint y: 127, distance: 70.4
click at [42, 127] on div "SĐT Người Nhận * 0325522812 Người nhận * Duy VP Nhận * VP Hàng LC Giao hàng Gia…" at bounding box center [362, 129] width 666 height 43
click at [78, 163] on div "0827724131 - Thơm" at bounding box center [108, 163] width 91 height 10
type input "0827724131"
type input "Thơm"
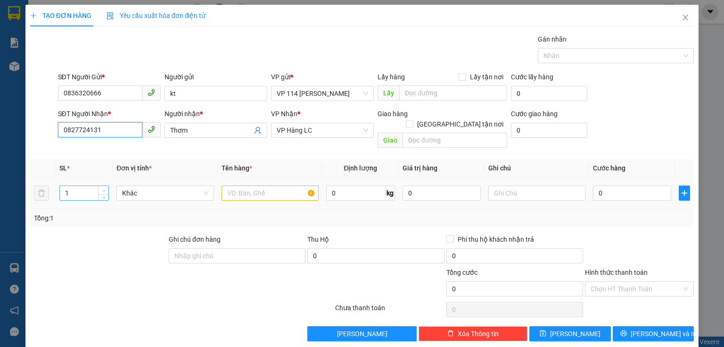
type input "0827724131"
type input "2"
click at [102, 188] on span "up" at bounding box center [104, 191] width 6 height 6
click at [275, 185] on input "text" at bounding box center [270, 192] width 97 height 15
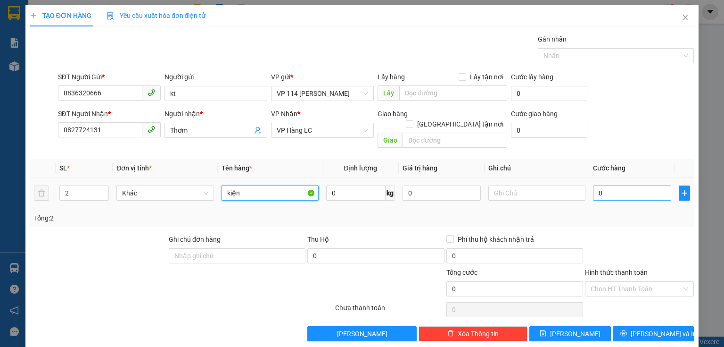
type input "kiện"
click at [611, 185] on input "0" at bounding box center [632, 192] width 78 height 15
type input "8"
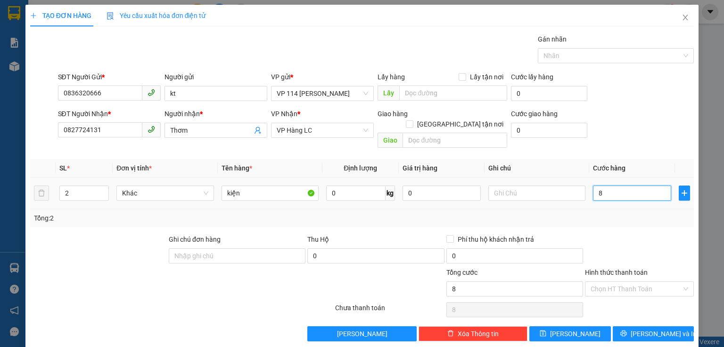
type input "80"
type input "80.000"
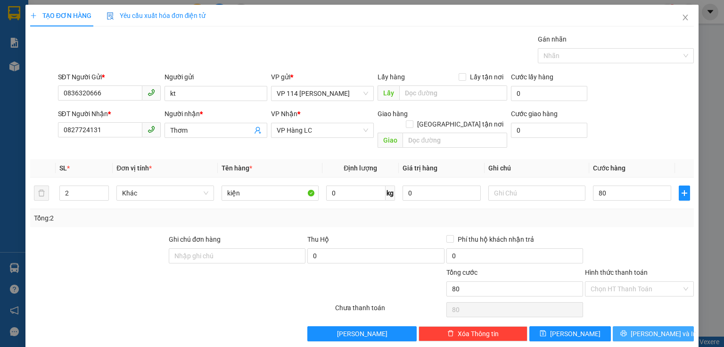
type input "80.000"
click at [651, 328] on span "[PERSON_NAME] và In" at bounding box center [664, 333] width 66 height 10
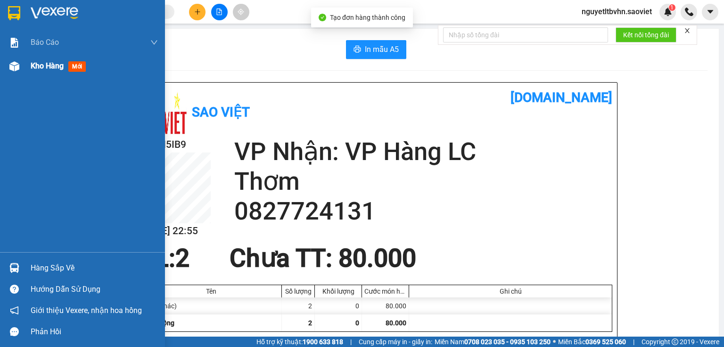
click at [16, 63] on img at bounding box center [14, 66] width 10 height 10
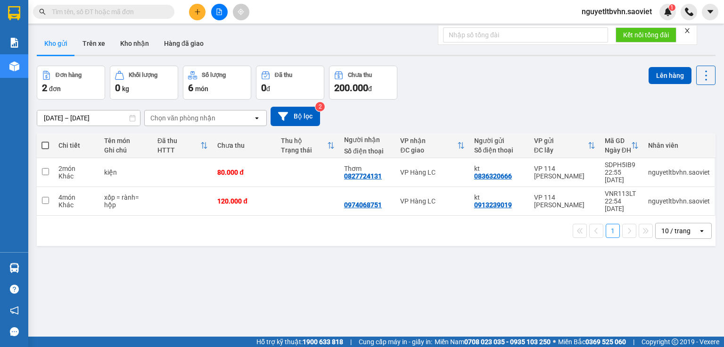
click at [43, 142] on span at bounding box center [45, 145] width 8 height 8
click at [45, 141] on input "checkbox" at bounding box center [45, 141] width 0 height 0
checkbox input "true"
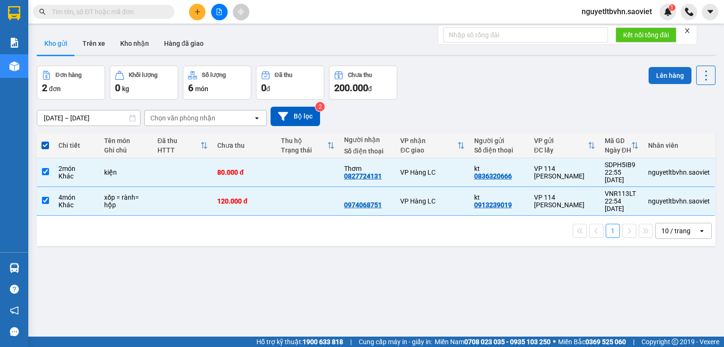
click at [656, 72] on button "Lên hàng" at bounding box center [670, 75] width 43 height 17
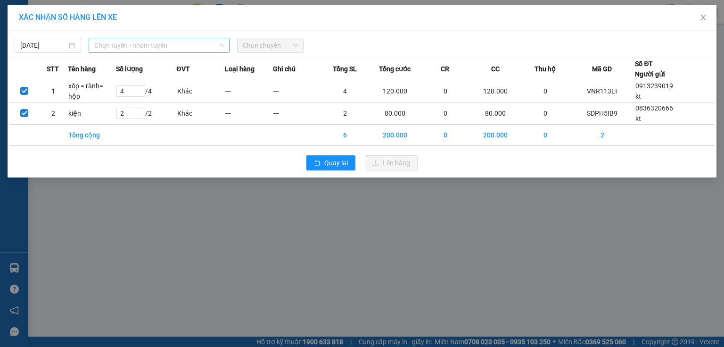
click at [165, 46] on span "Chọn tuyến - nhóm tuyến" at bounding box center [159, 45] width 130 height 14
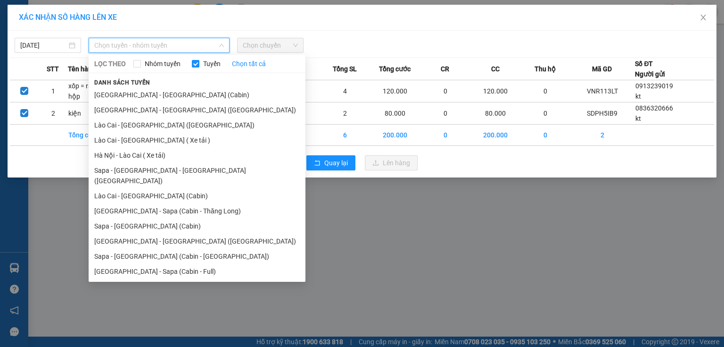
drag, startPoint x: 156, startPoint y: 262, endPoint x: 166, endPoint y: 239, distance: 25.1
click at [156, 264] on li "[GEOGRAPHIC_DATA] - Sapa (Cabin - Full)" at bounding box center [197, 271] width 217 height 15
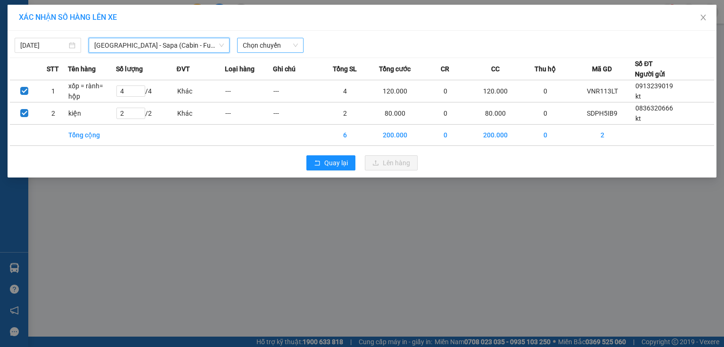
click at [273, 43] on span "Chọn chuyến" at bounding box center [270, 45] width 55 height 14
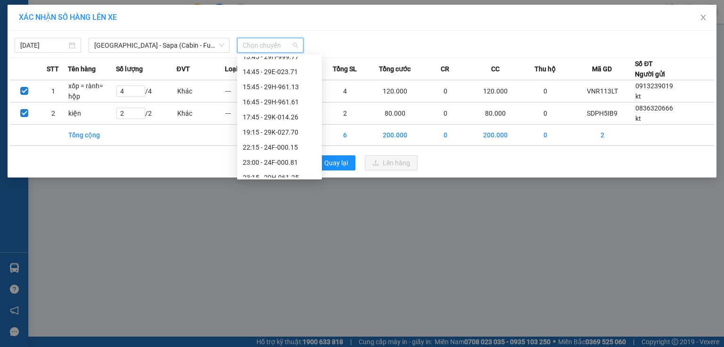
scroll to position [136, 0]
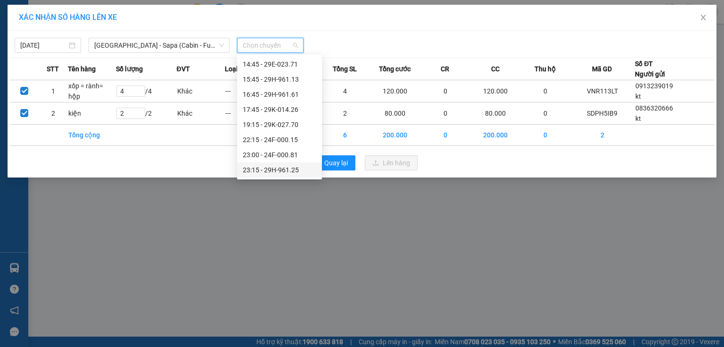
click at [292, 171] on div "23:15 - 29H-961.25" at bounding box center [280, 170] width 74 height 10
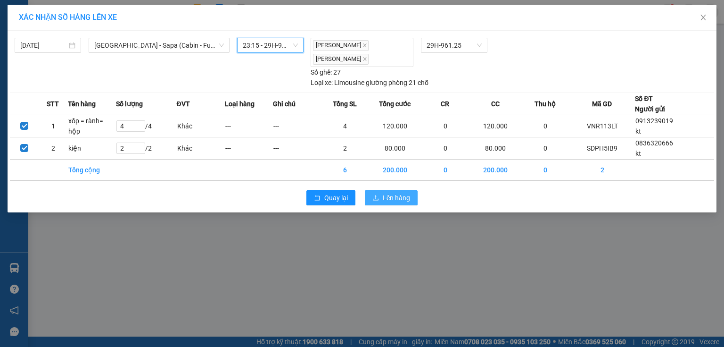
click at [386, 200] on span "Lên hàng" at bounding box center [396, 197] width 27 height 10
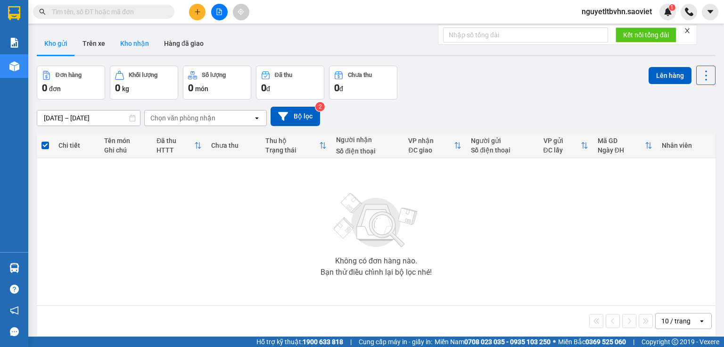
click at [141, 45] on button "Kho nhận" at bounding box center [135, 43] width 44 height 23
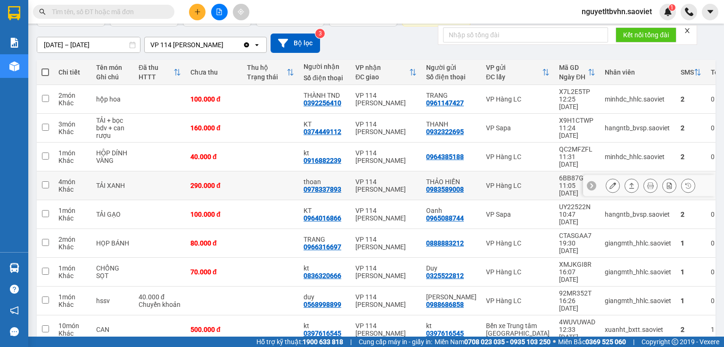
scroll to position [75, 0]
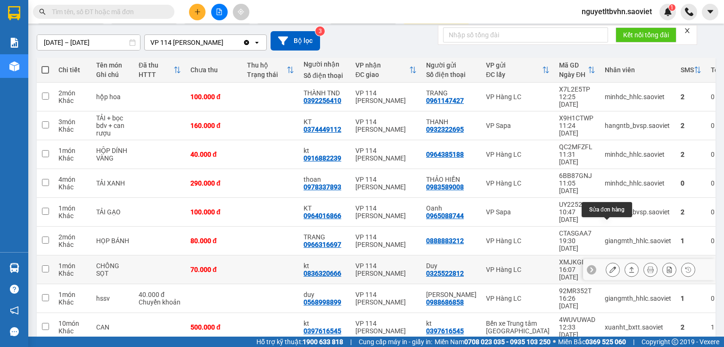
click at [610, 266] on icon at bounding box center [613, 269] width 7 height 7
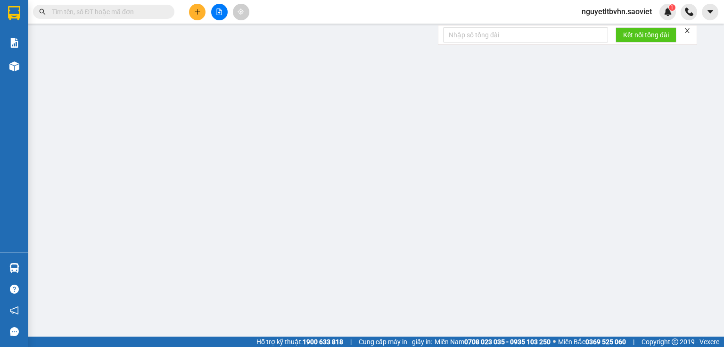
type input "0325522812"
type input "Duy"
type input "0836320666"
type input "kt"
type input "70.000"
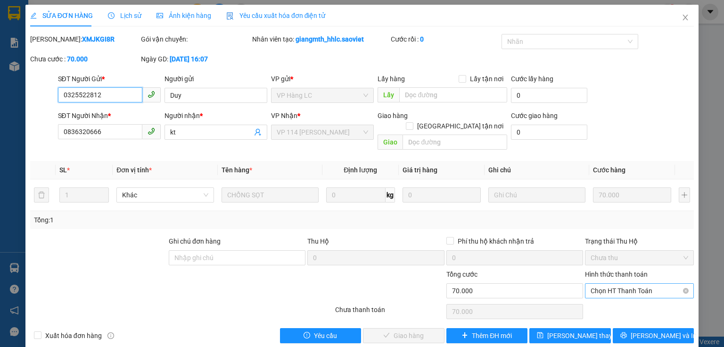
click at [614, 283] on span "Chọn HT Thanh Toán" at bounding box center [640, 290] width 98 height 14
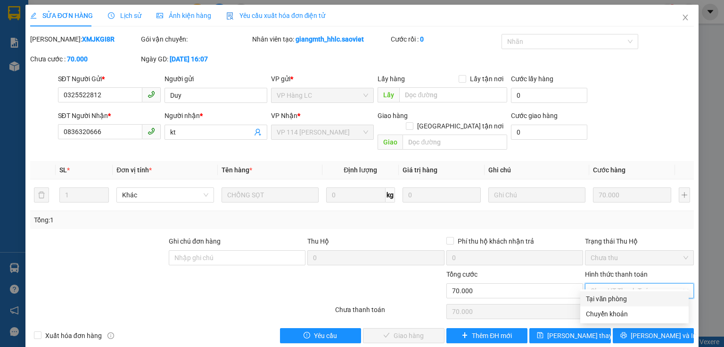
drag, startPoint x: 607, startPoint y: 301, endPoint x: 487, endPoint y: 319, distance: 121.6
click at [606, 300] on div "Tại văn phòng" at bounding box center [634, 298] width 97 height 10
type input "0"
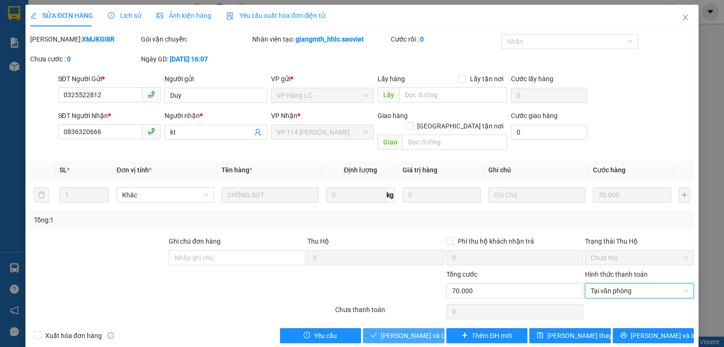
click at [418, 330] on span "[PERSON_NAME] và Giao hàng" at bounding box center [426, 335] width 91 height 10
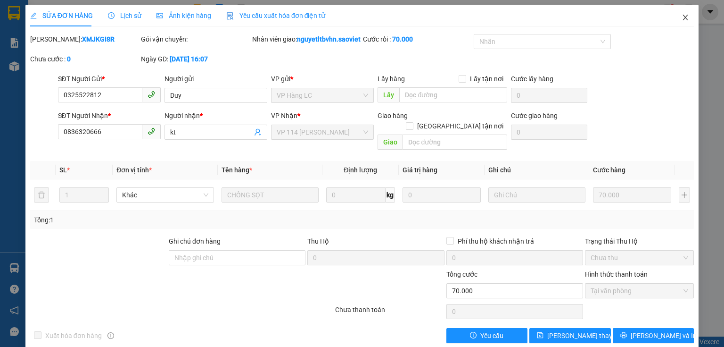
click at [682, 16] on icon "close" at bounding box center [686, 18] width 8 height 8
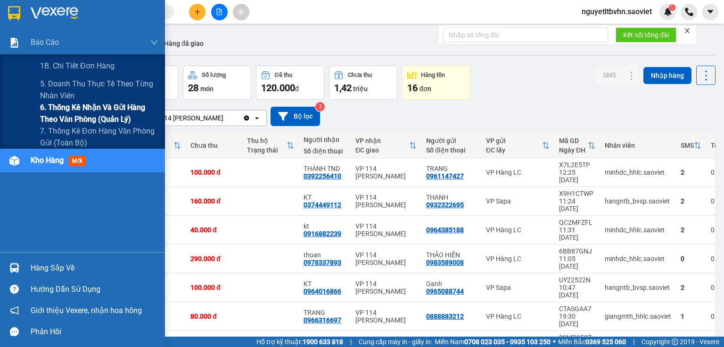
click at [67, 117] on span "6. Thống kê nhận và gửi hàng theo văn phòng (quản lý)" at bounding box center [99, 113] width 118 height 24
